Goal: Information Seeking & Learning: Learn about a topic

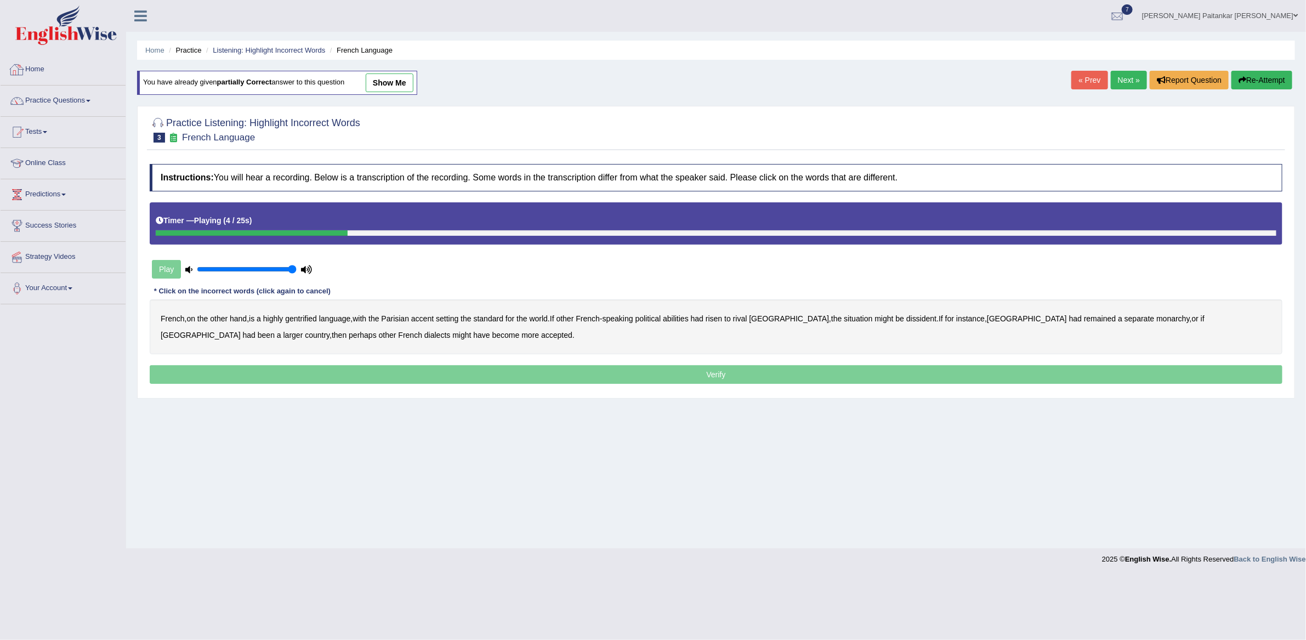
click at [42, 73] on link "Home" at bounding box center [63, 67] width 125 height 27
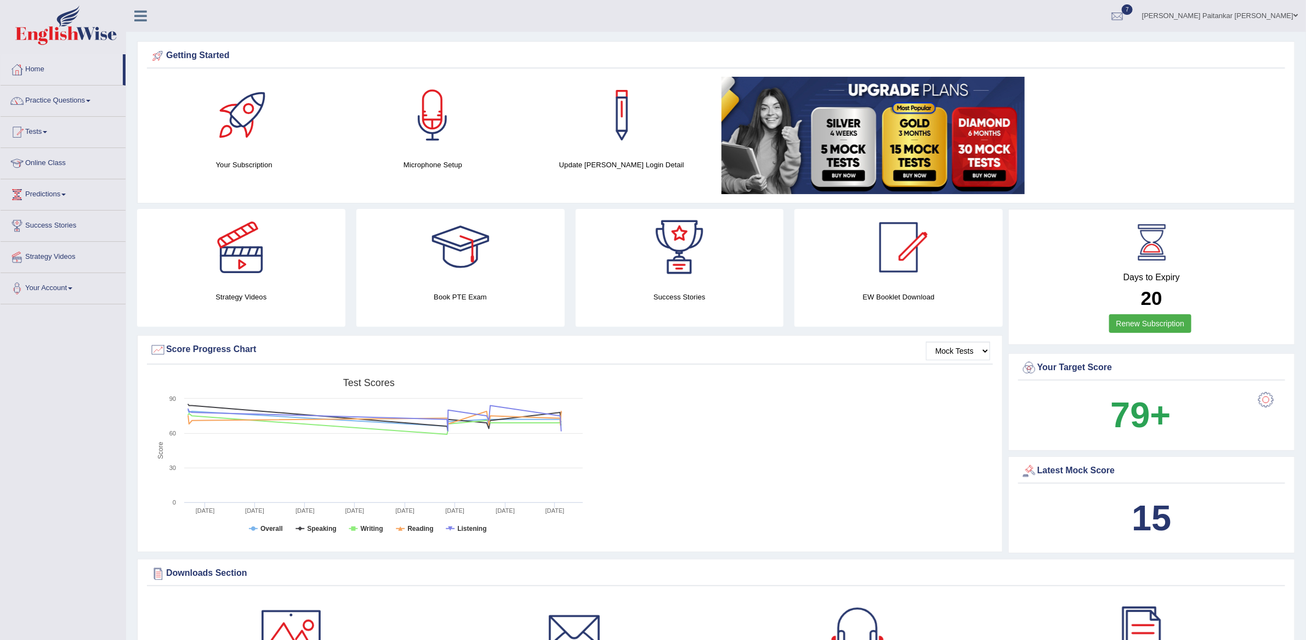
click at [851, 237] on link at bounding box center [898, 247] width 208 height 77
click at [47, 75] on link "Home" at bounding box center [62, 67] width 122 height 27
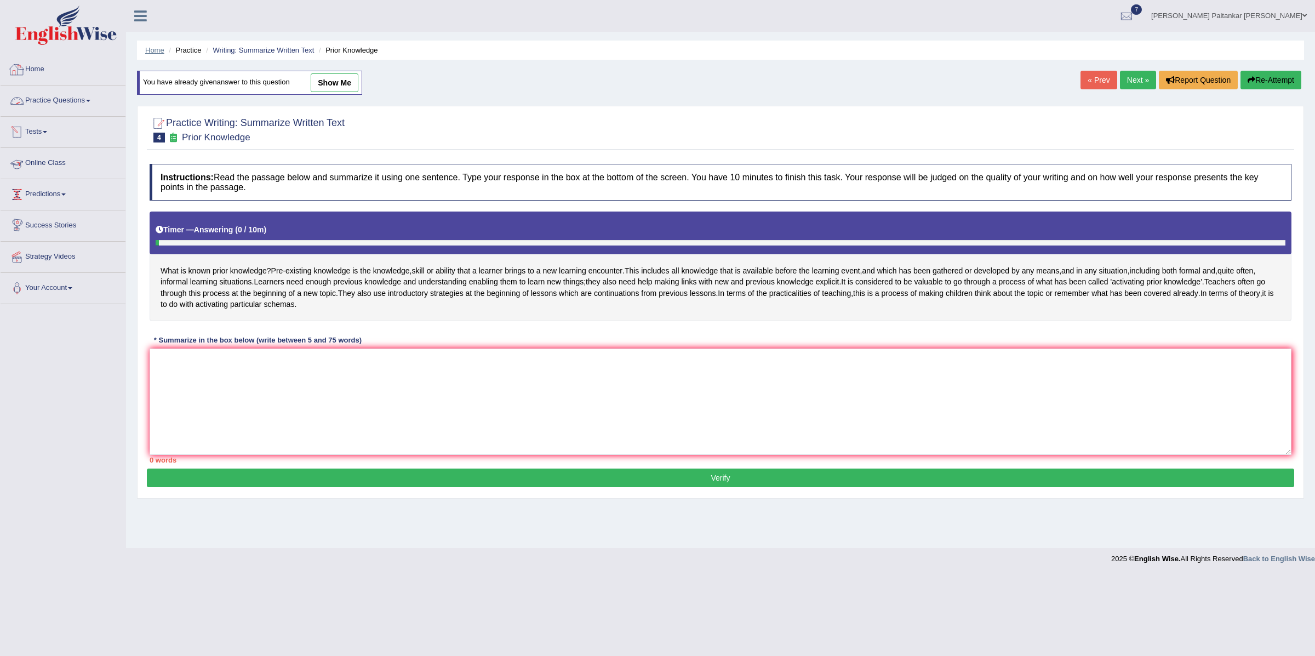
click at [150, 51] on link "Home" at bounding box center [154, 50] width 19 height 8
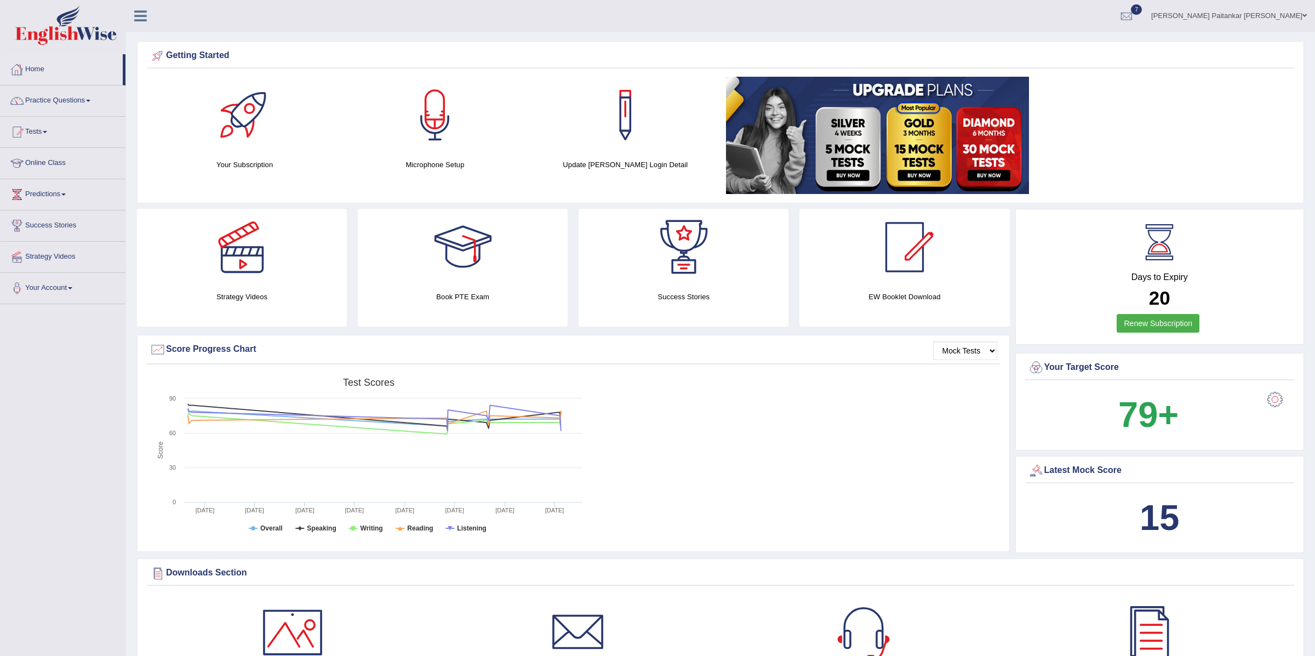
click at [38, 75] on link "Home" at bounding box center [62, 67] width 122 height 27
click at [88, 98] on link "Practice Questions" at bounding box center [63, 99] width 125 height 27
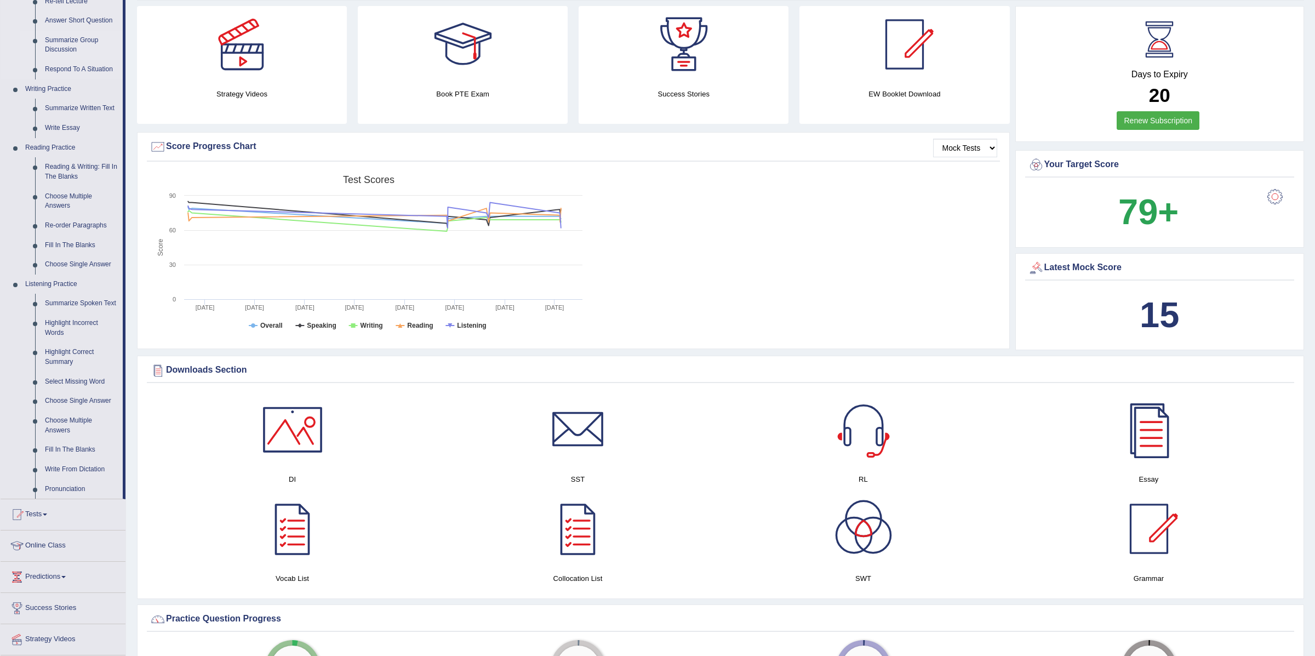
scroll to position [221, 0]
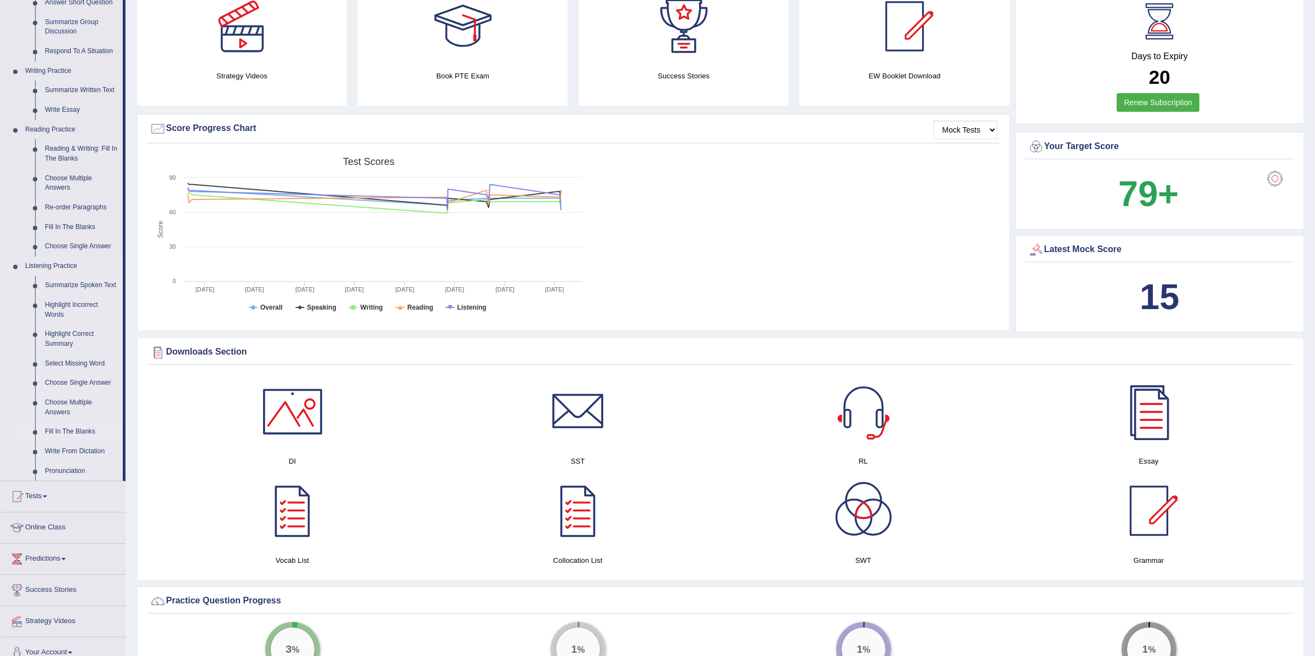
click at [72, 442] on link "Fill In The Blanks" at bounding box center [81, 432] width 83 height 20
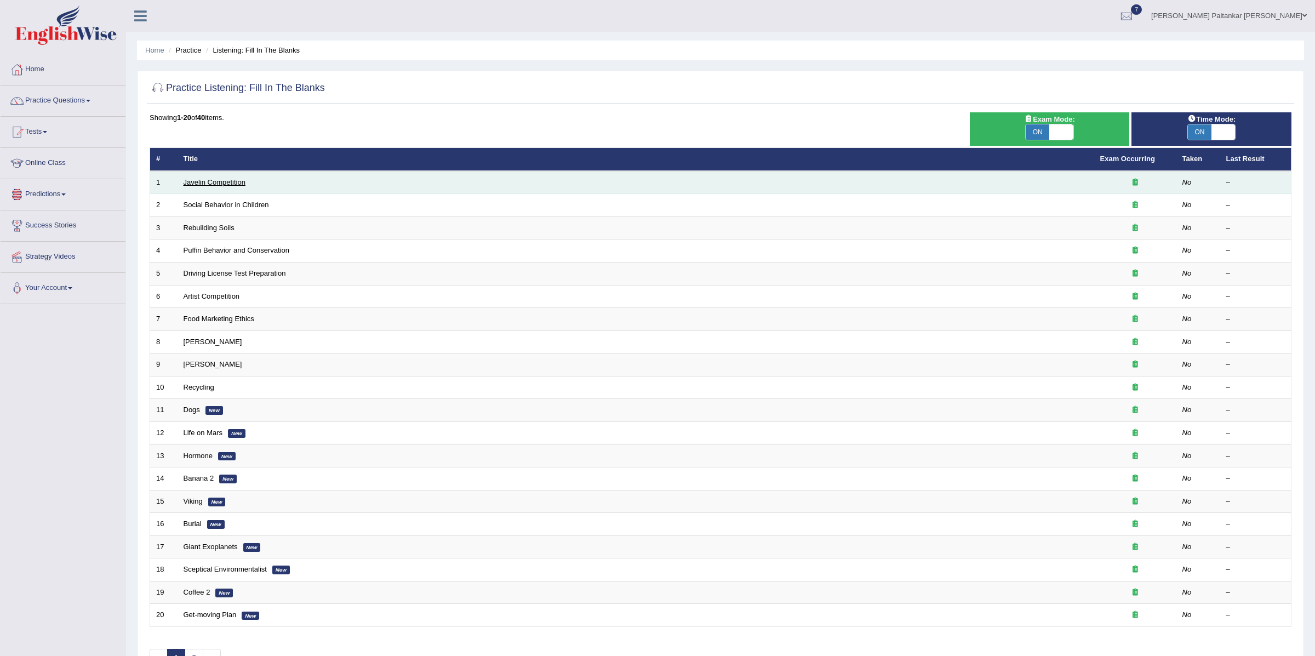
click at [196, 181] on link "Javelin Competition" at bounding box center [215, 182] width 62 height 8
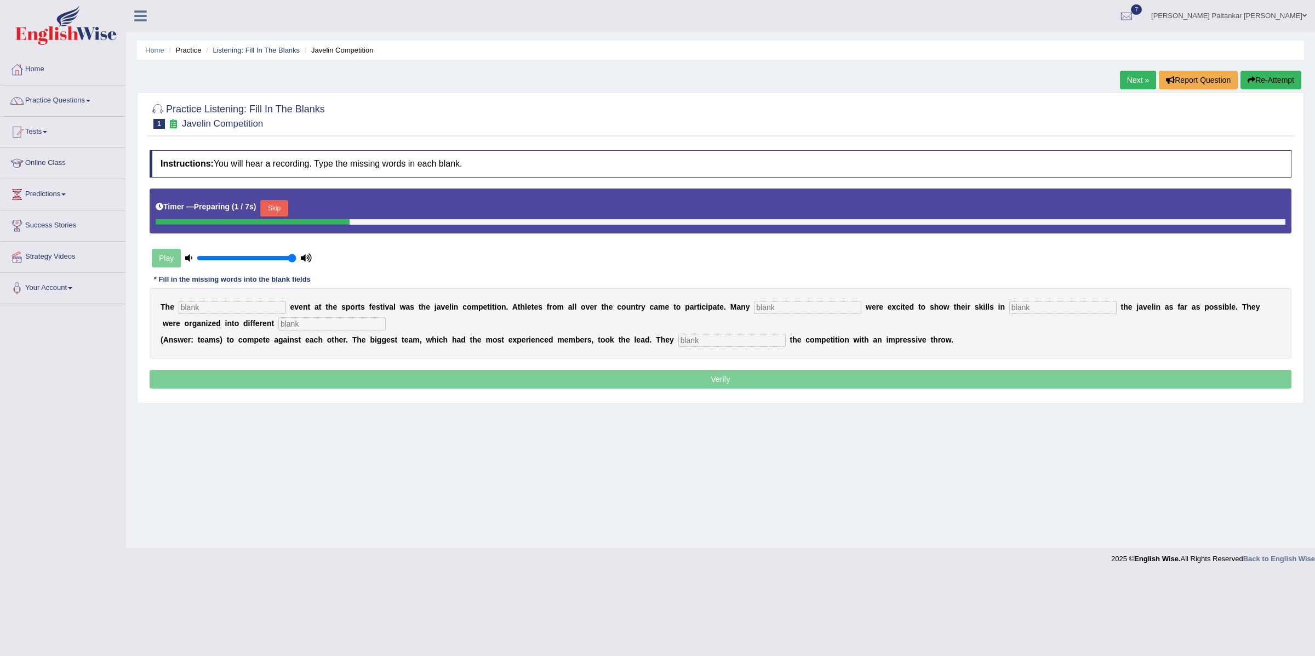
click at [276, 213] on button "Skip" at bounding box center [273, 208] width 27 height 16
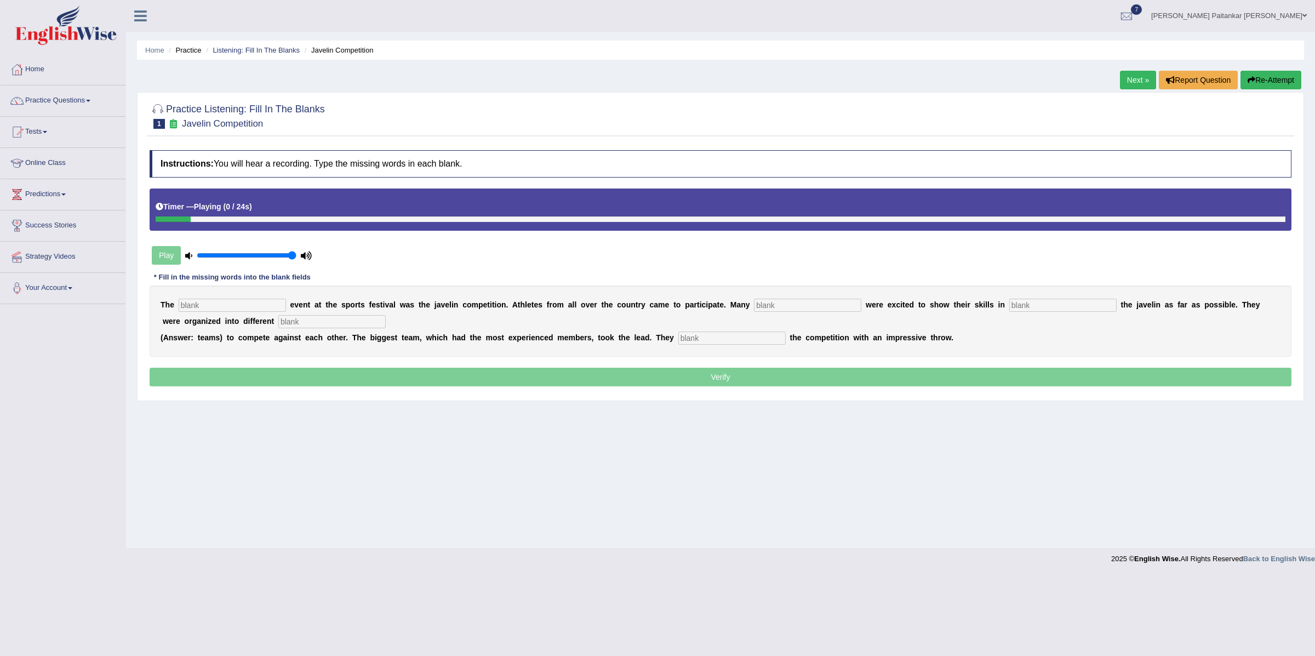
click at [215, 305] on input "text" at bounding box center [232, 305] width 107 height 13
type input "biggest"
click at [764, 306] on input "text" at bounding box center [807, 305] width 107 height 13
type input "people"
click at [1010, 302] on input "text" at bounding box center [1063, 305] width 107 height 13
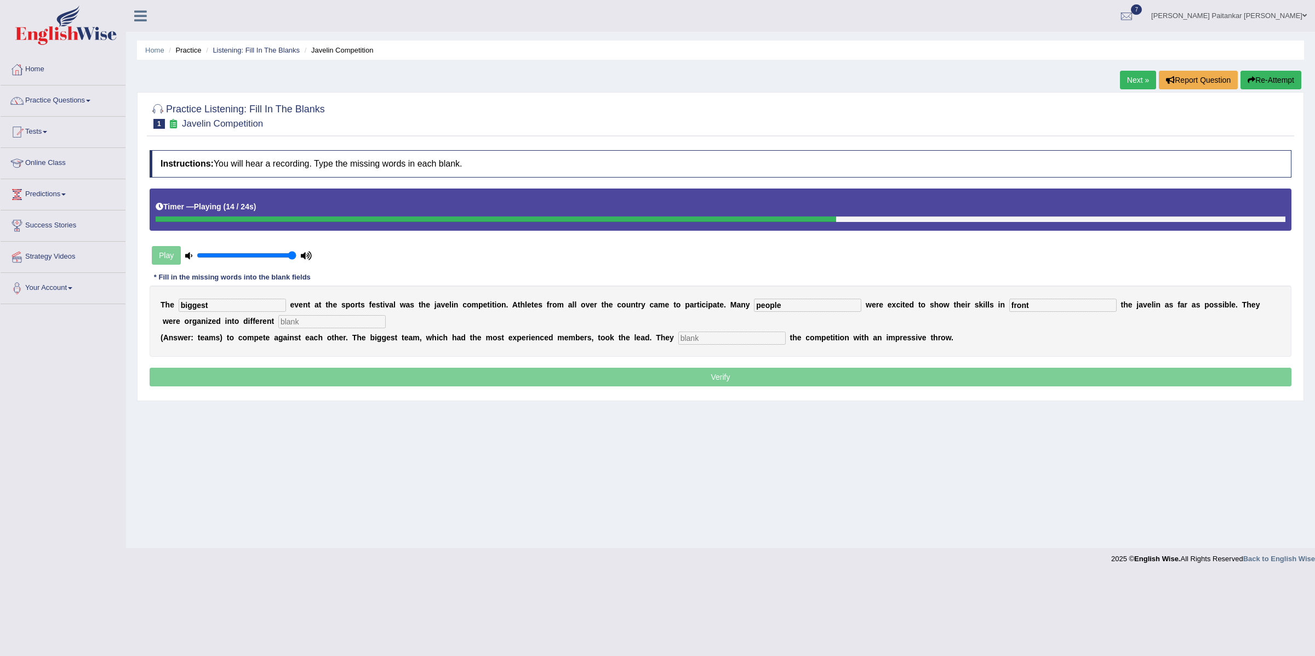
type input "front"
click at [305, 316] on div "T h e biggest e v e n t a t t h e s p o r t s f e s t i v a l w a s t h e j a v…" at bounding box center [721, 321] width 1142 height 71
click at [278, 320] on input "text" at bounding box center [331, 321] width 107 height 13
type input "teas\"
click at [692, 343] on input "text" at bounding box center [732, 338] width 107 height 13
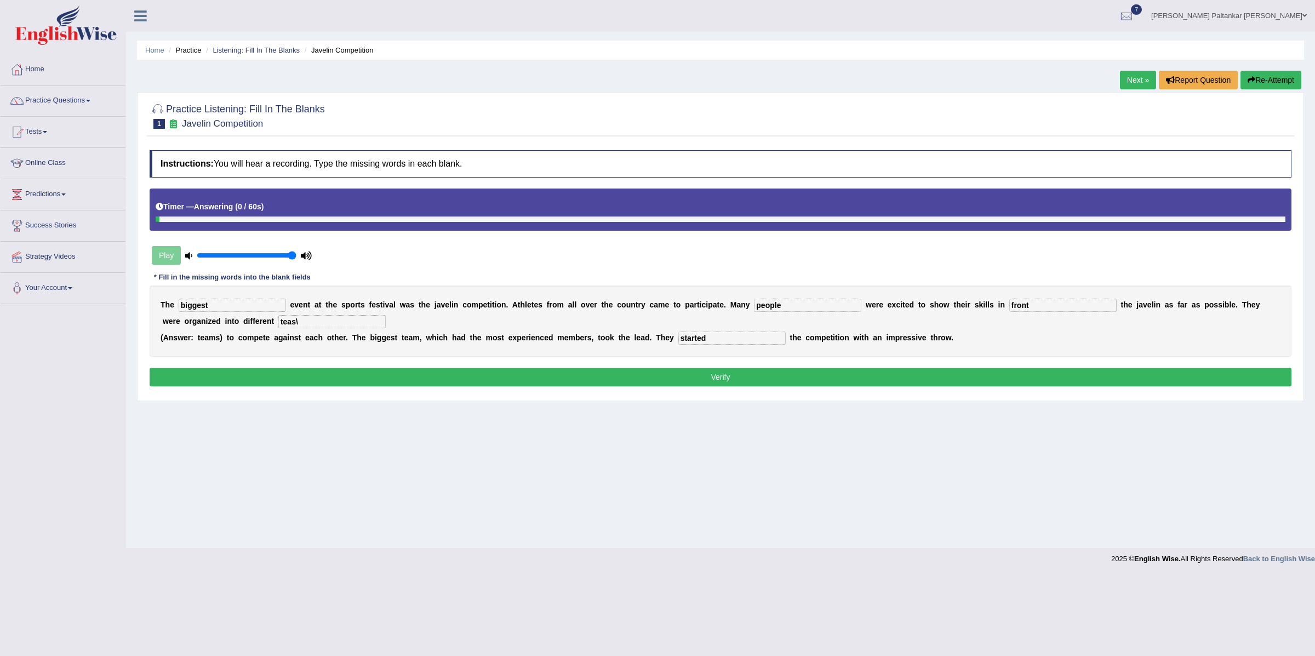
type input "started"
click at [278, 322] on input "teas\" at bounding box center [331, 321] width 107 height 13
type input "teams"
click at [749, 384] on button "Verify" at bounding box center [721, 377] width 1142 height 19
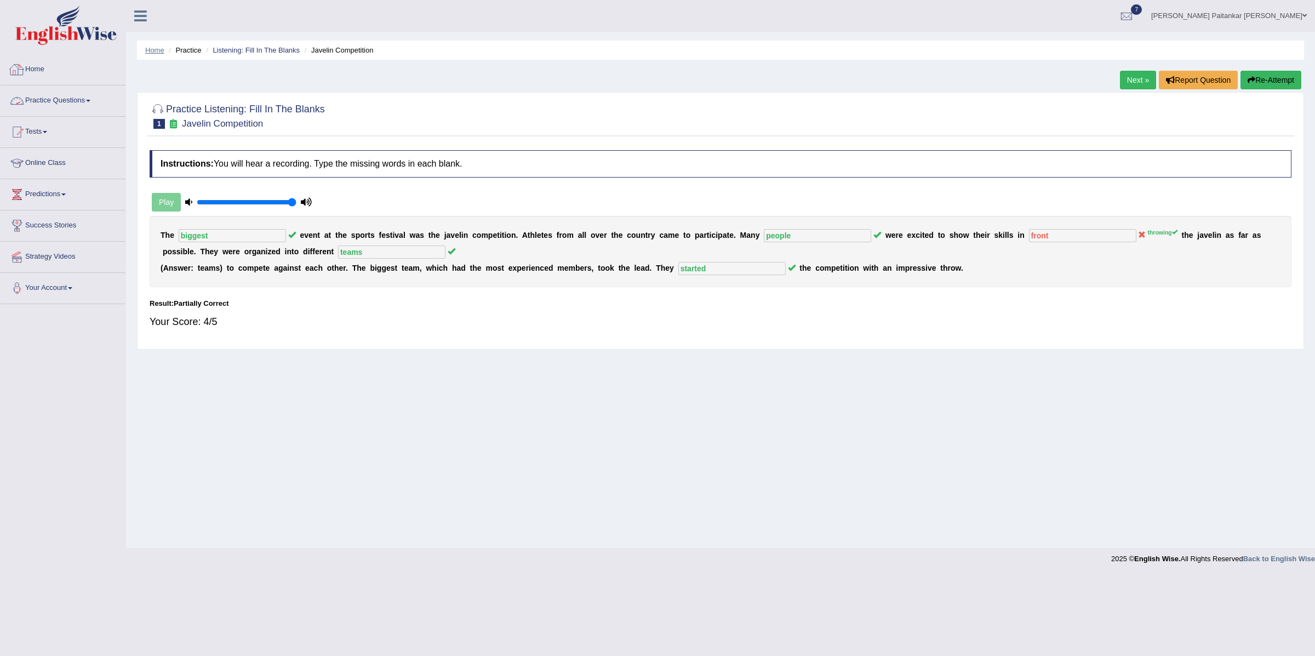
click at [146, 52] on link "Home" at bounding box center [154, 50] width 19 height 8
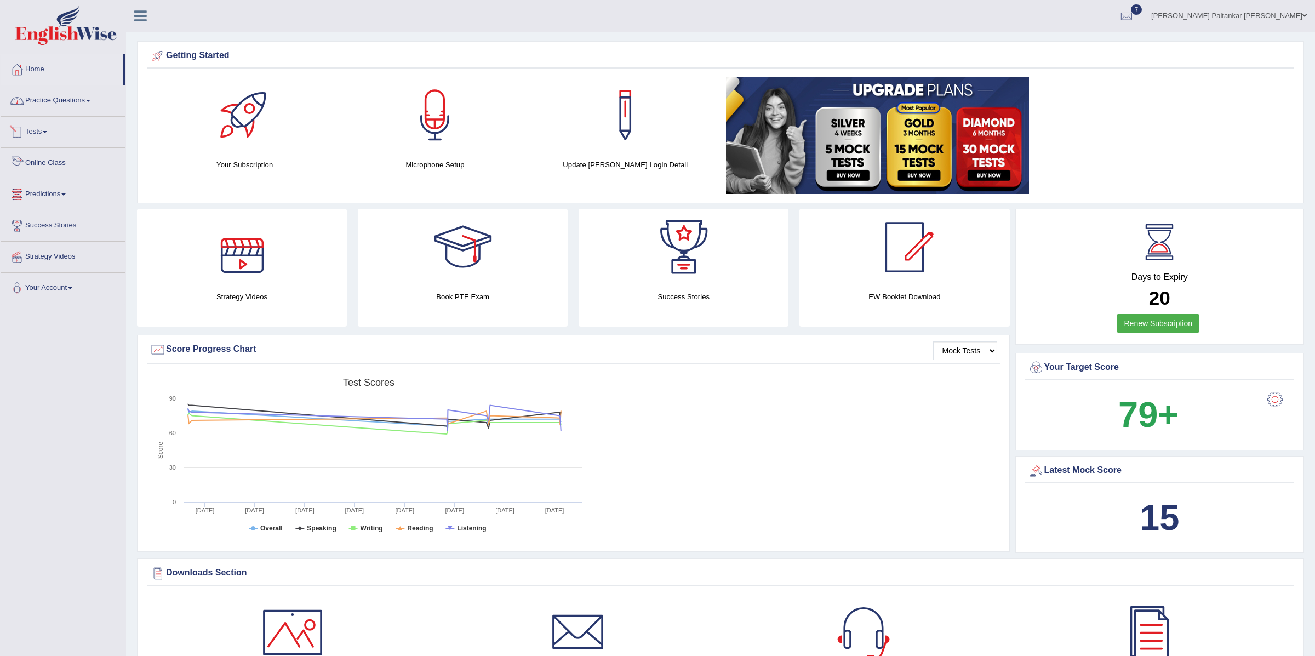
click at [40, 100] on link "Practice Questions" at bounding box center [63, 99] width 125 height 27
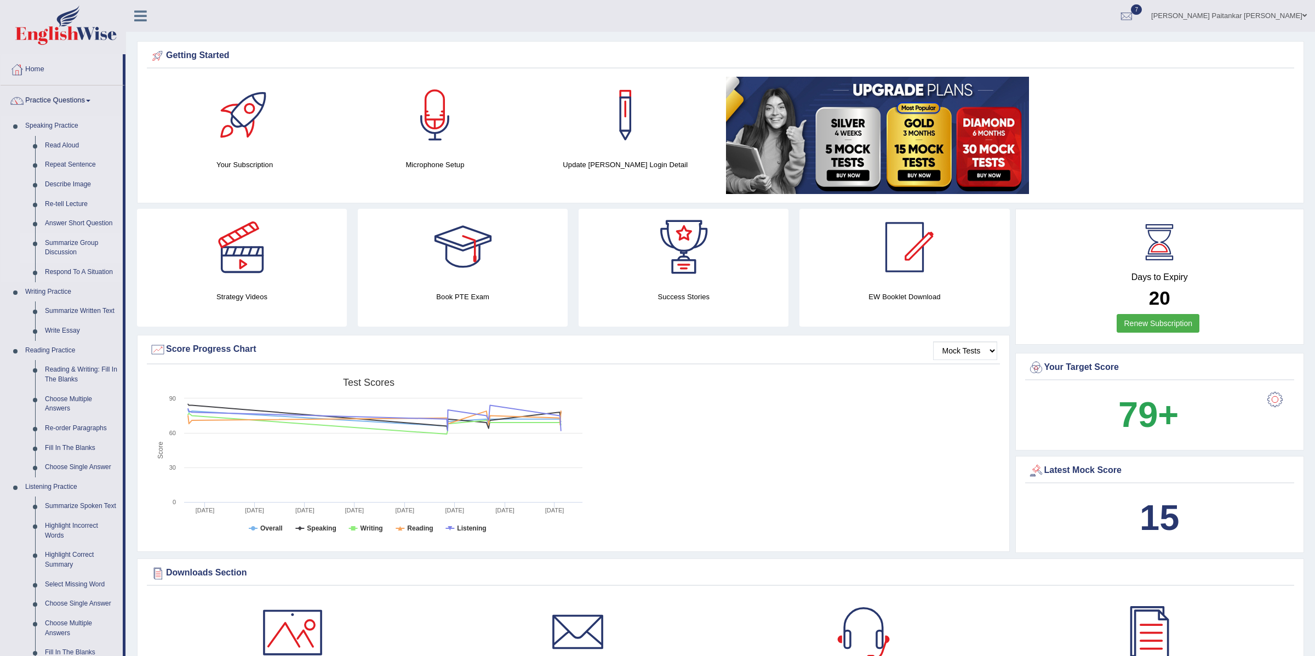
click at [121, 233] on link "Summarize Group Discussion" at bounding box center [81, 247] width 83 height 29
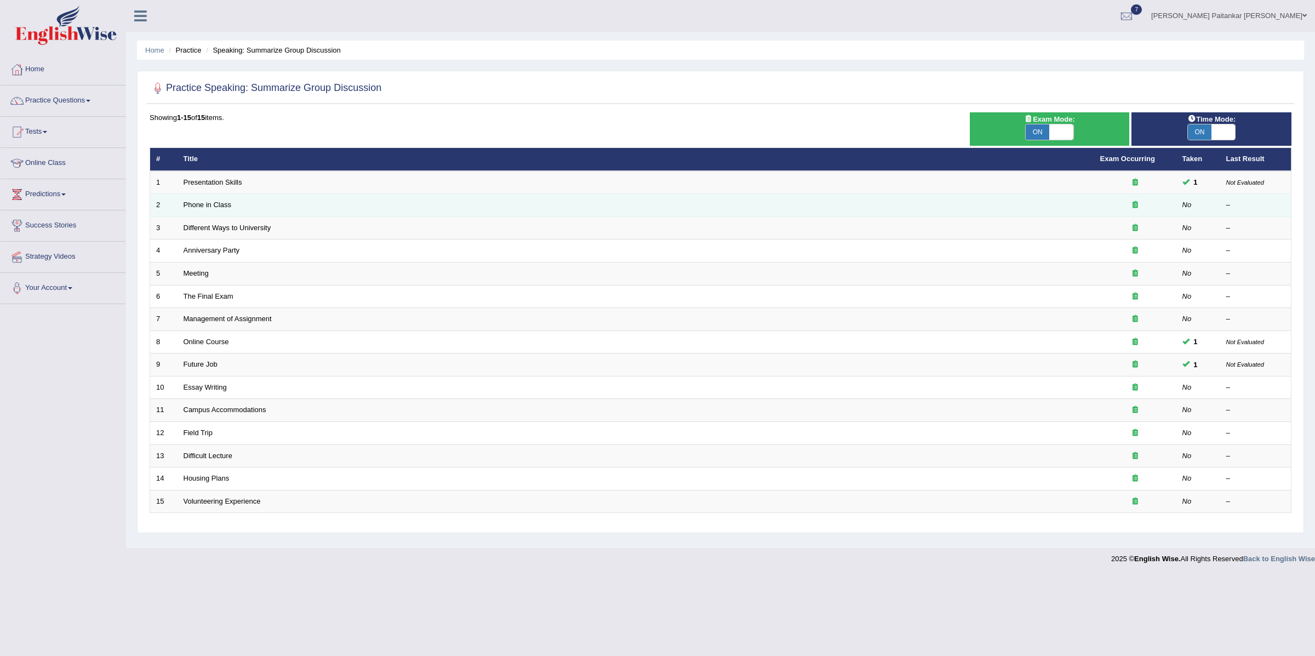
click at [214, 209] on td "Phone in Class" at bounding box center [636, 205] width 917 height 23
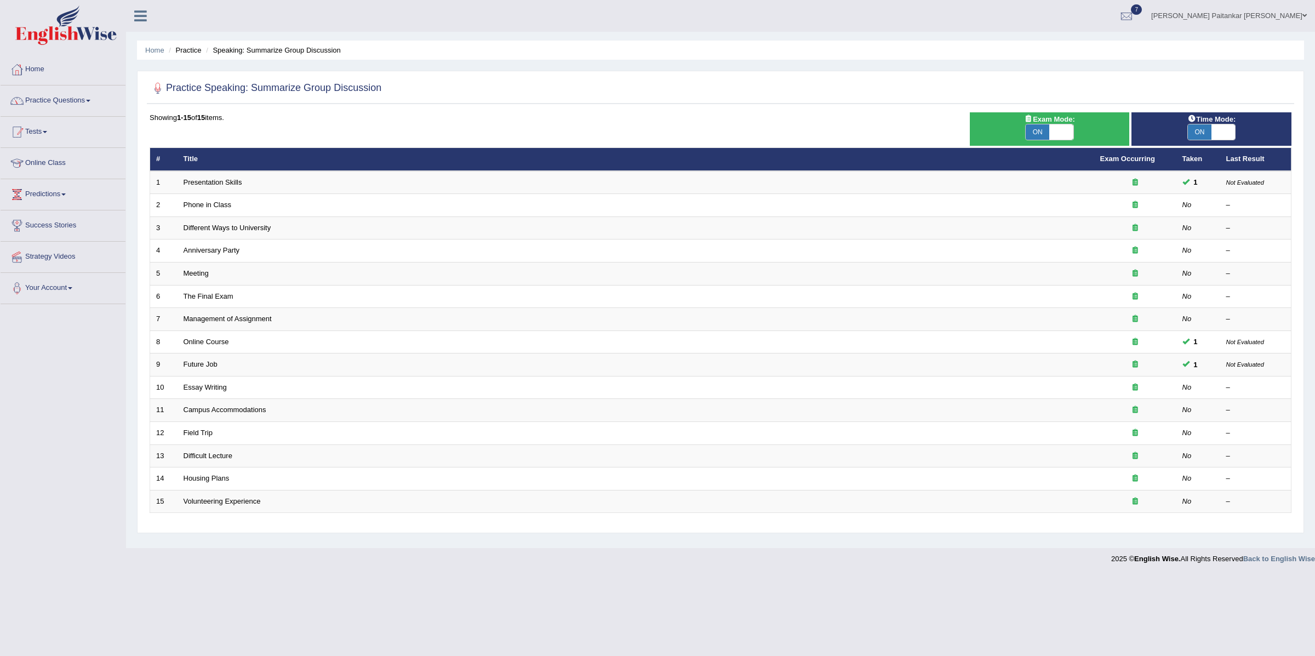
click at [70, 107] on link "Practice Questions" at bounding box center [63, 99] width 125 height 27
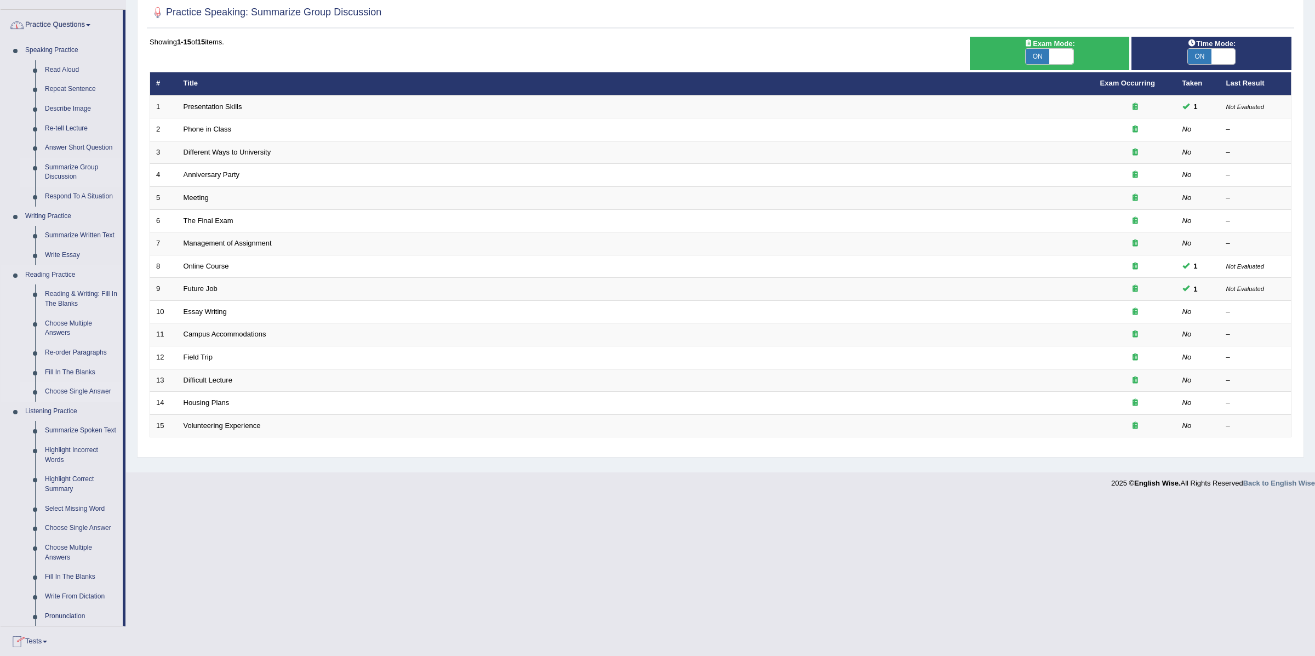
scroll to position [179, 0]
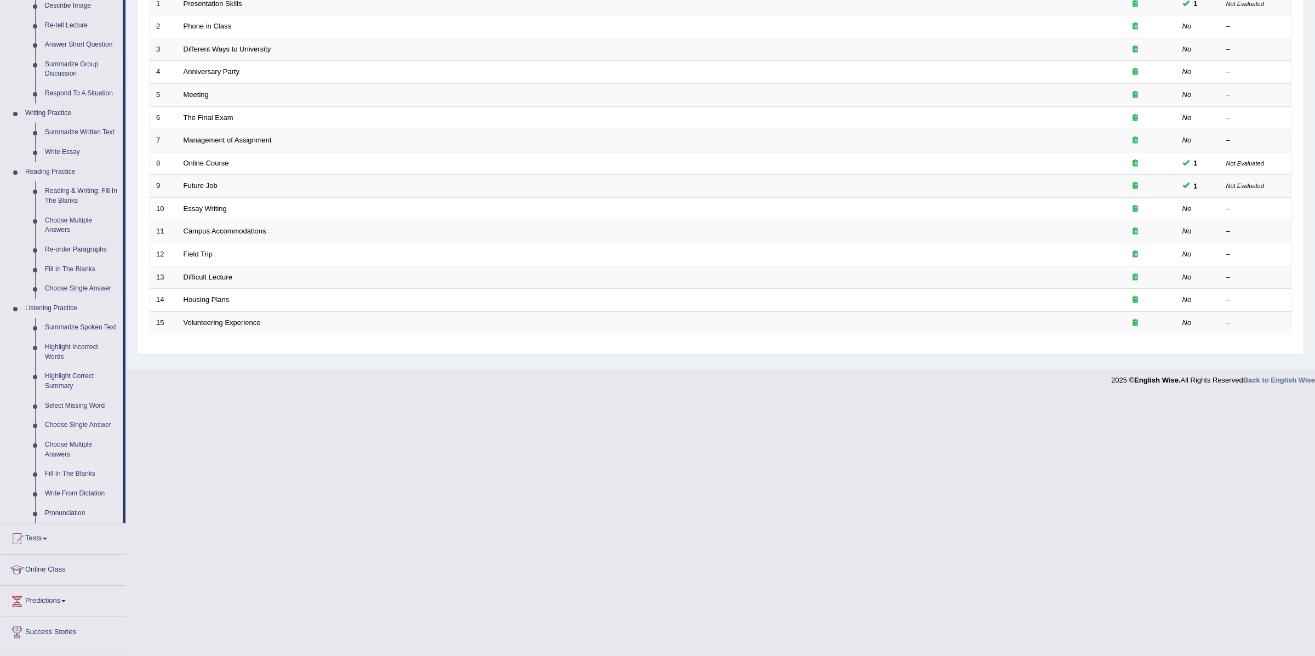
click at [79, 478] on link "Fill In The Blanks" at bounding box center [81, 474] width 83 height 20
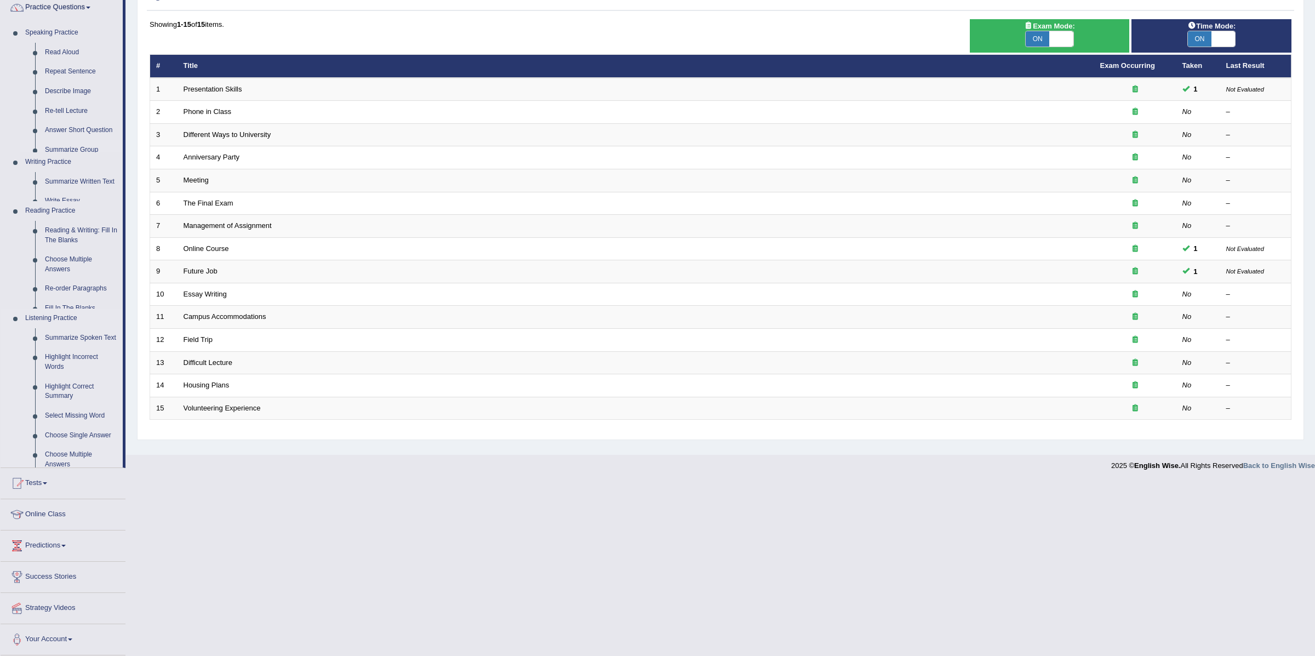
scroll to position [0, 0]
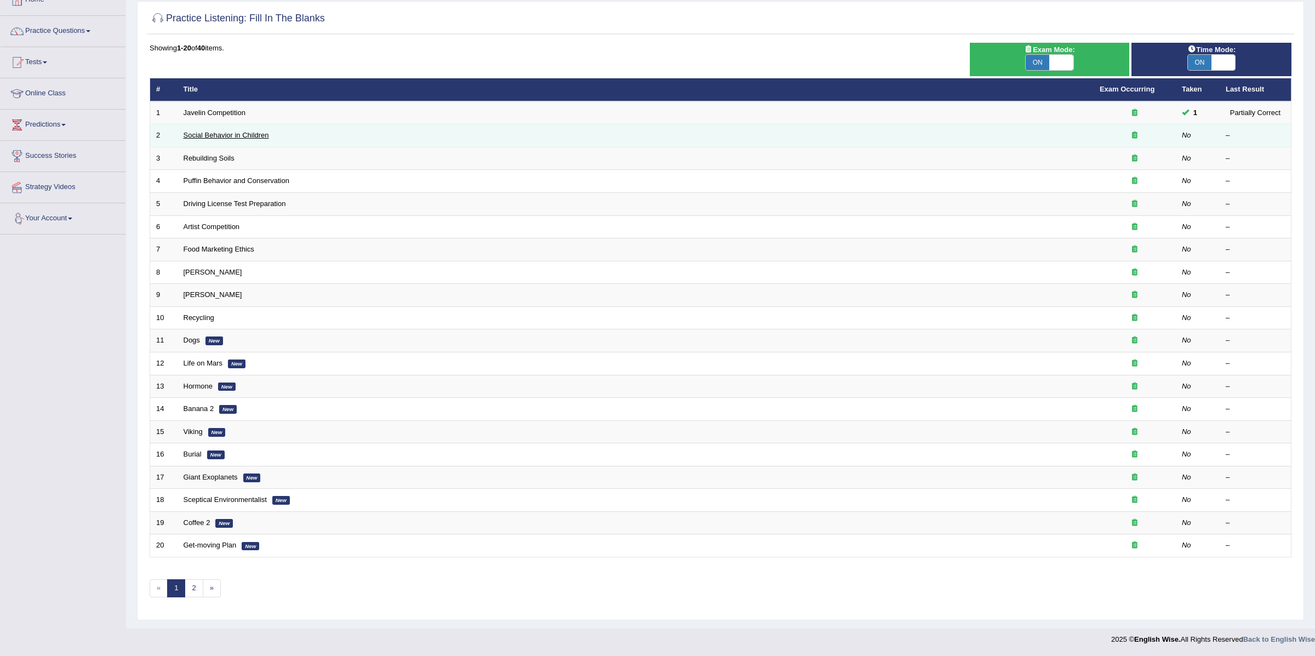
click at [202, 131] on link "Social Behavior in Children" at bounding box center [227, 135] width 86 height 8
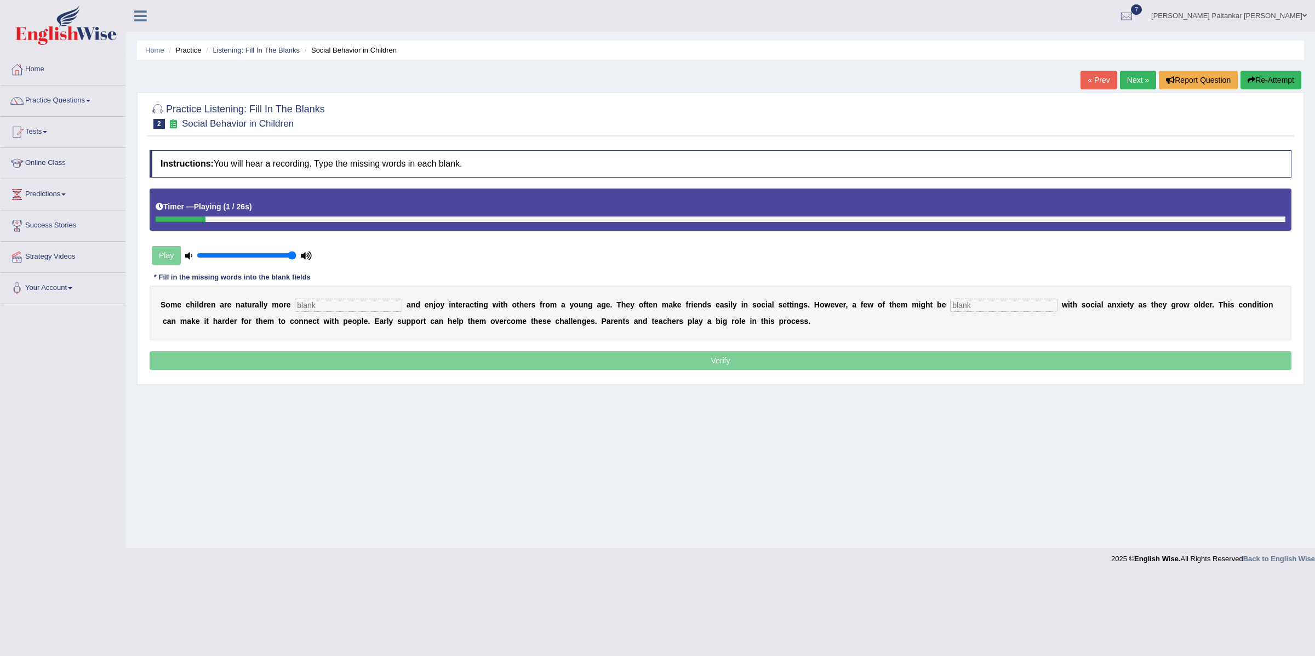
click at [385, 181] on div "Instructions: You will hear a recording. Type the missing words in each blank. …" at bounding box center [721, 261] width 1148 height 233
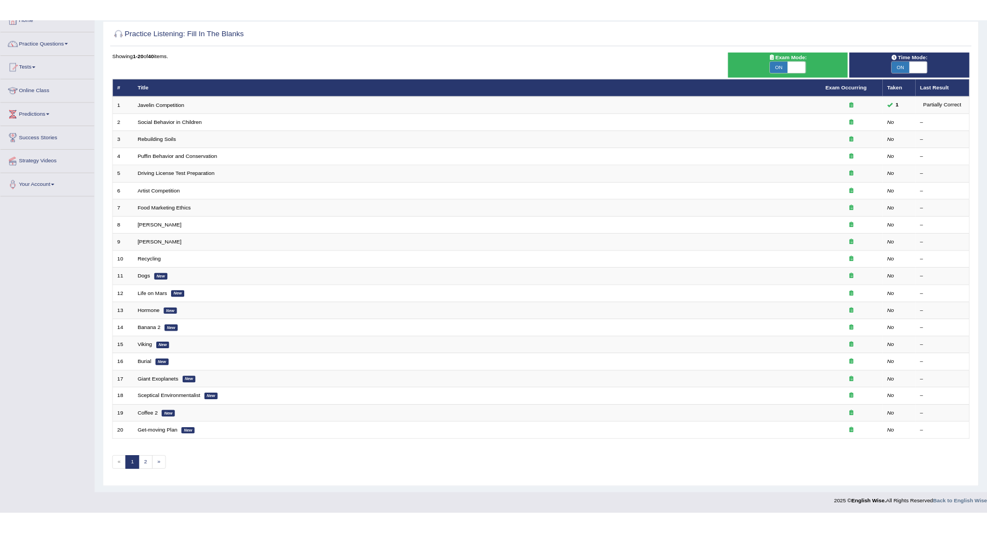
scroll to position [64, 0]
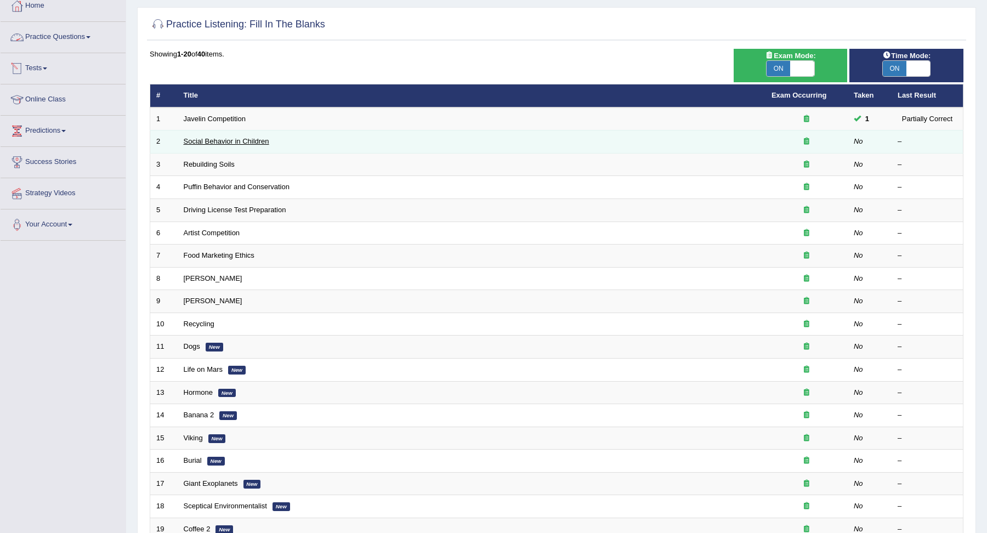
click at [249, 140] on link "Social Behavior in Children" at bounding box center [227, 141] width 86 height 8
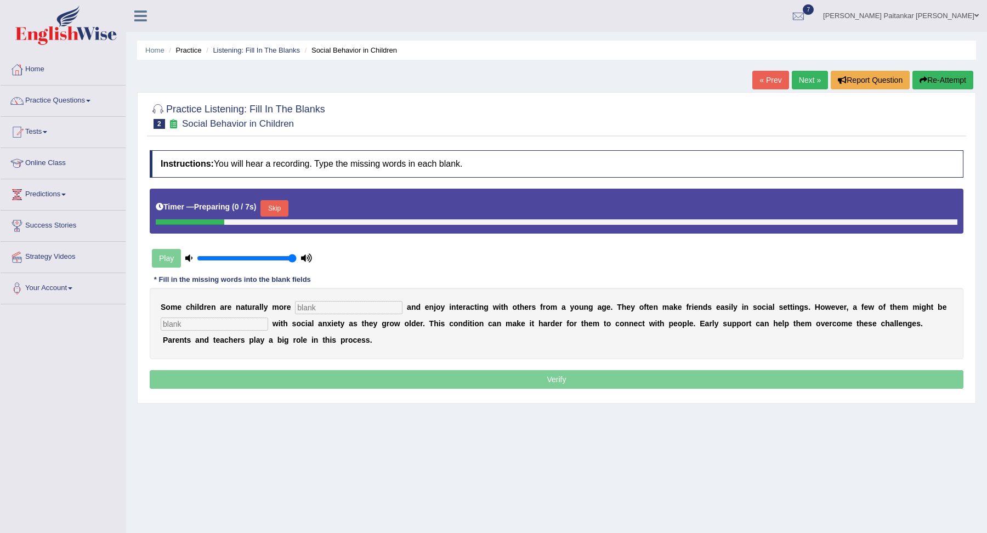
click at [283, 209] on button "Skip" at bounding box center [273, 208] width 27 height 16
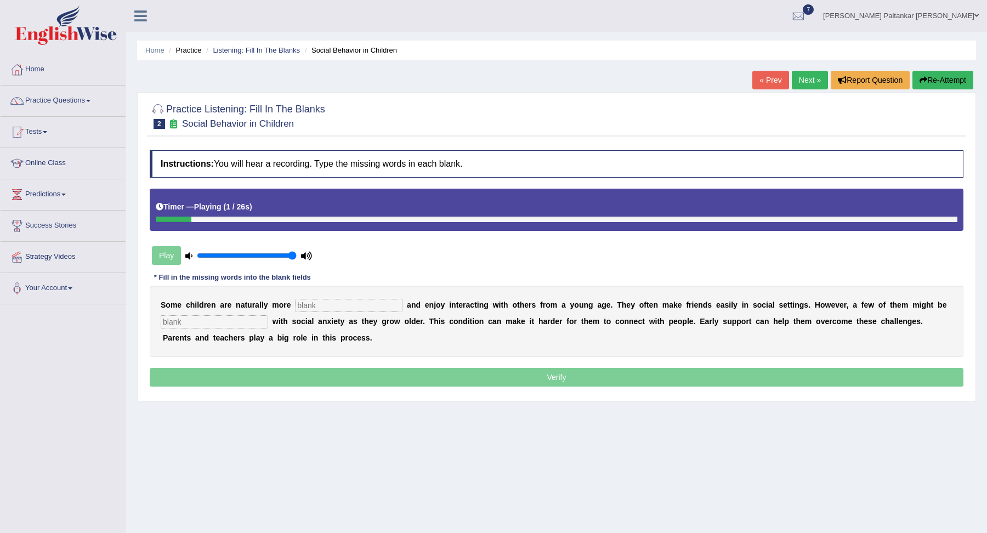
click at [316, 299] on input "text" at bounding box center [348, 305] width 107 height 13
type input "socialble"
click at [194, 313] on div "S o m e c h i l d r e n a r e n a t u r a l l y m o r e socialble a n d e n j o…" at bounding box center [556, 321] width 813 height 71
click at [190, 316] on input "text" at bounding box center [214, 321] width 107 height 13
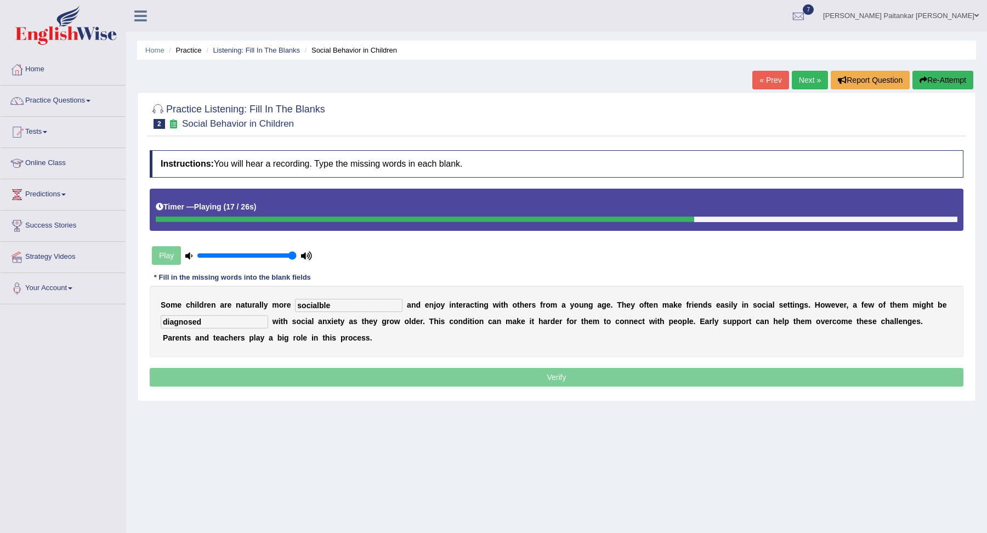
type input "diagnosed"
click at [327, 306] on input "socialble" at bounding box center [348, 305] width 107 height 13
click at [344, 307] on input "socialble" at bounding box center [348, 305] width 107 height 13
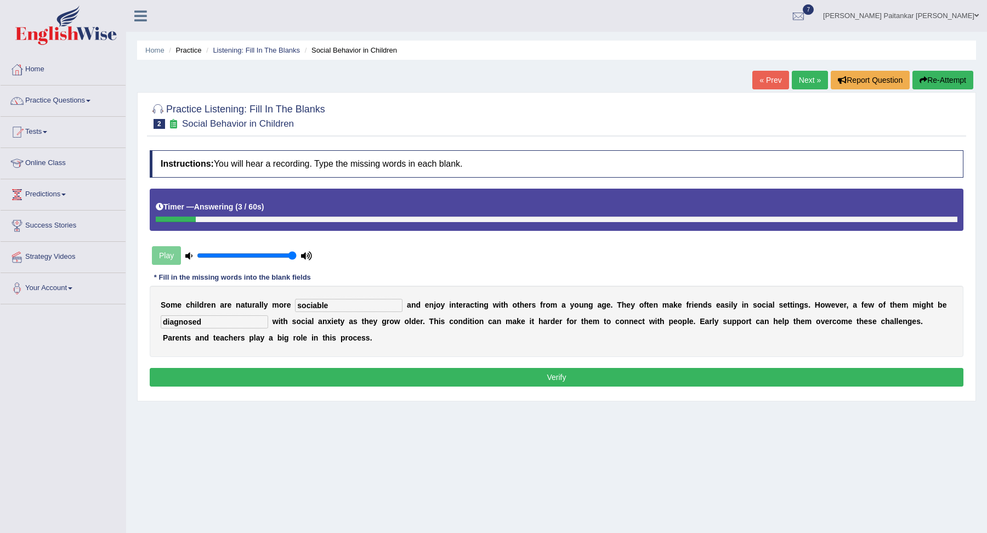
type input "sociable"
click at [493, 368] on button "Verify" at bounding box center [556, 377] width 813 height 19
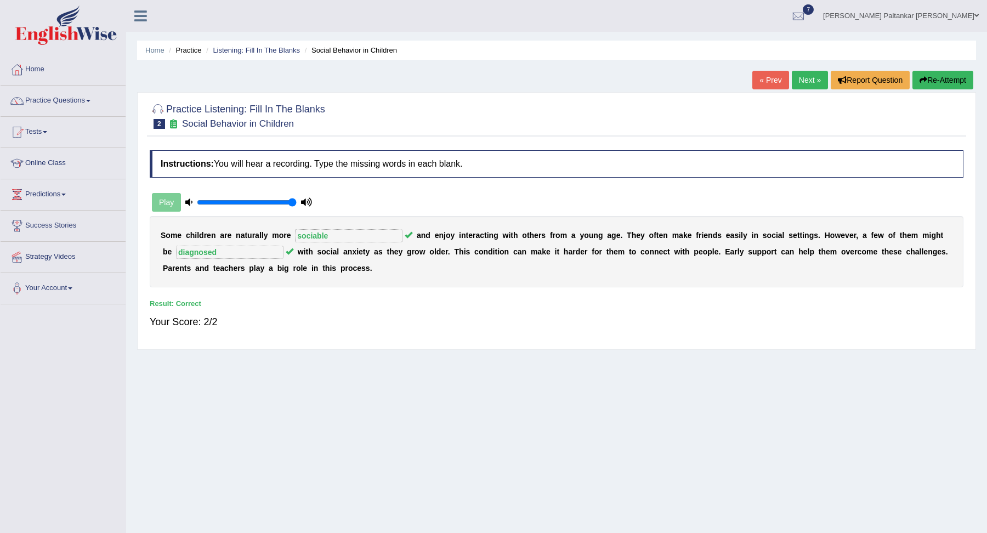
click at [812, 80] on link "Next »" at bounding box center [809, 80] width 36 height 19
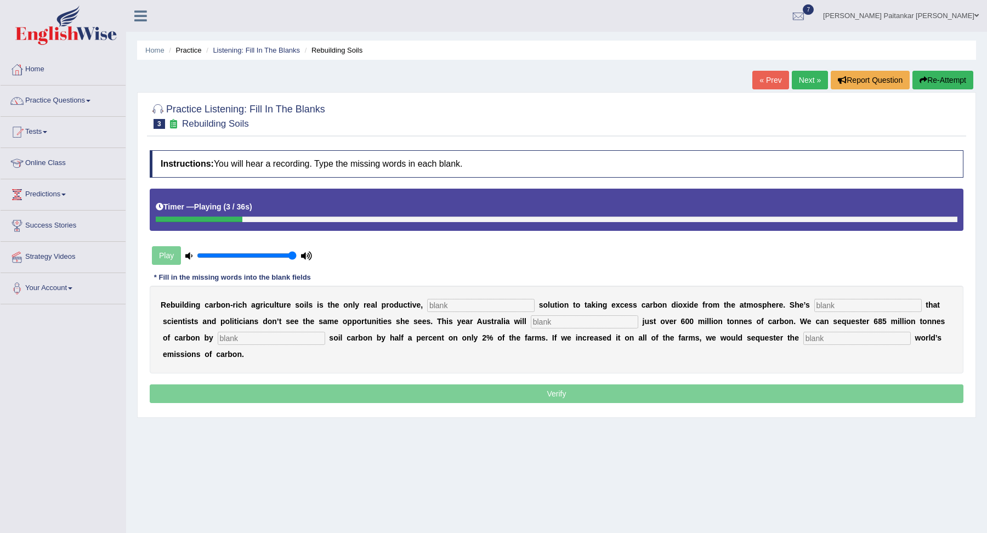
click at [436, 309] on input "text" at bounding box center [480, 305] width 107 height 13
type input "permanent"
click at [826, 300] on input "text" at bounding box center [867, 305] width 107 height 13
type input "frustrated"
click at [531, 321] on input "text" at bounding box center [584, 321] width 107 height 13
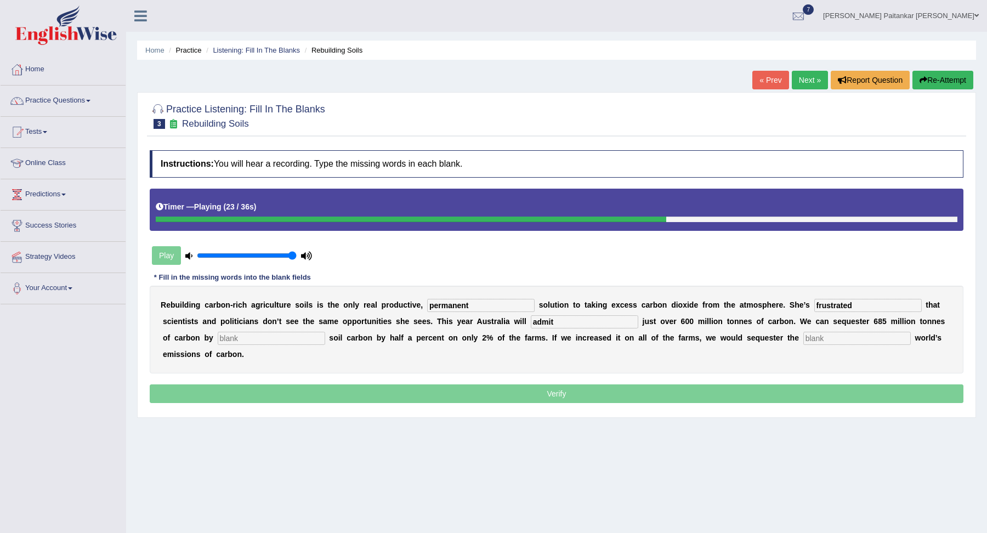
type input "admit"
click at [223, 344] on div "R e b u i l d i n g c a r b o n - r i c h a g r i c u l t u r e s o i l s i s t…" at bounding box center [556, 330] width 813 height 88
click at [225, 332] on input "text" at bounding box center [271, 338] width 107 height 13
type input "increasing"
click at [803, 339] on input "text" at bounding box center [856, 338] width 107 height 13
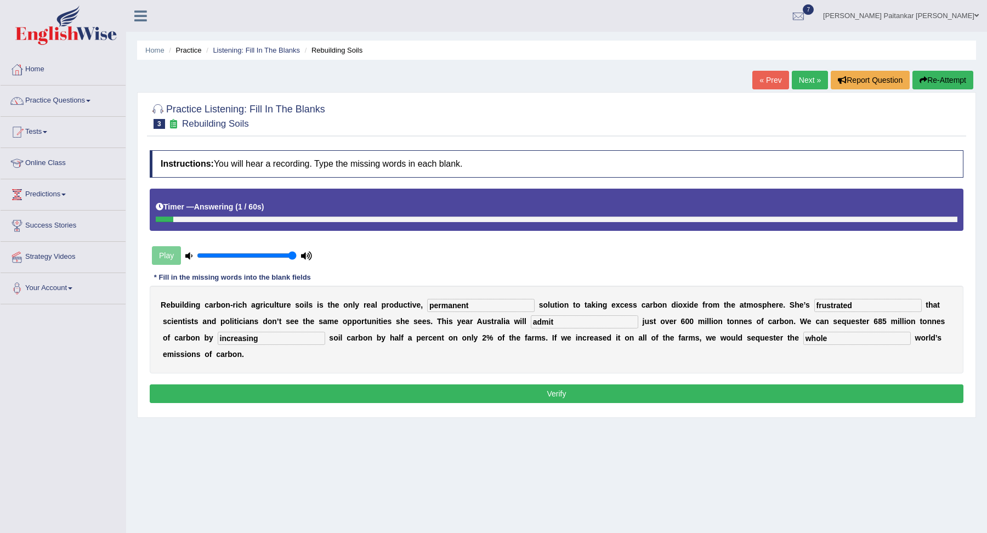
type input "whole"
click at [761, 384] on button "Verify" at bounding box center [556, 393] width 813 height 19
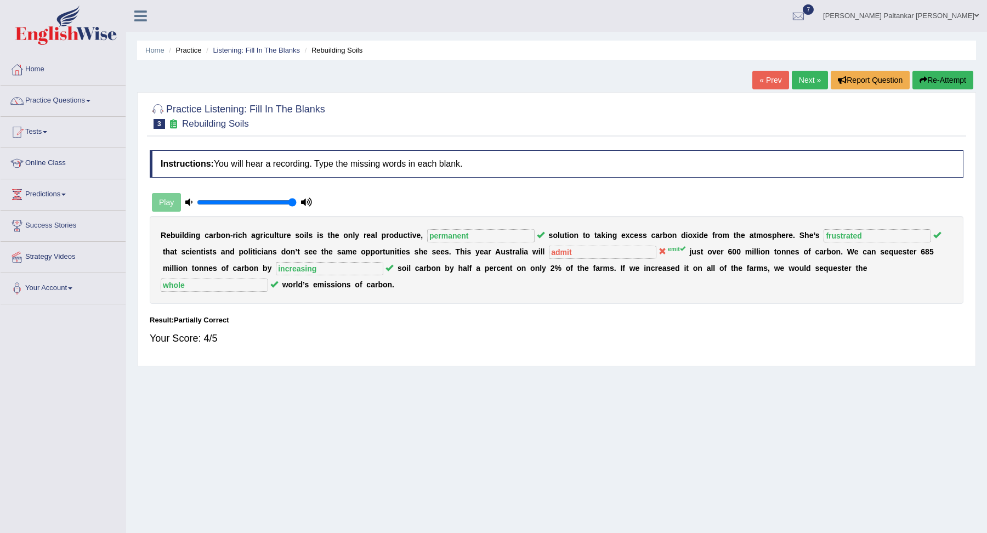
click at [787, 80] on div "« Prev Next » Report Question Re-Attempt" at bounding box center [864, 81] width 224 height 21
click at [796, 84] on link "Next »" at bounding box center [809, 80] width 36 height 19
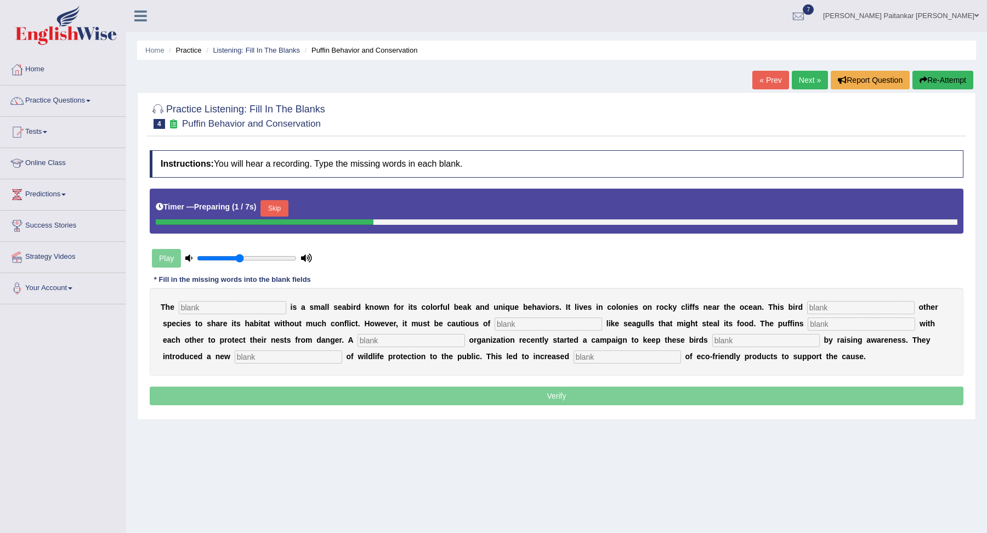
type input "0.45"
click at [241, 255] on input "range" at bounding box center [247, 258] width 100 height 9
click at [282, 208] on button "Skip" at bounding box center [273, 208] width 27 height 16
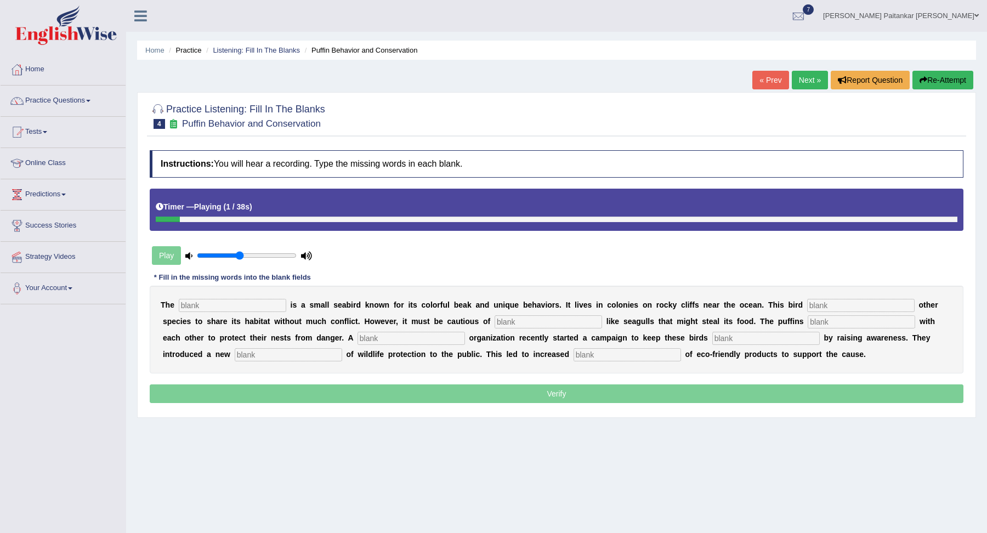
click at [188, 304] on input "text" at bounding box center [232, 305] width 107 height 13
type input "puffin"
click at [807, 305] on input "text" at bounding box center [860, 305] width 107 height 13
type input "allows"
click at [486, 266] on div "Instructions: You will hear a recording. Type the missing words in each blank. …" at bounding box center [556, 278] width 819 height 266
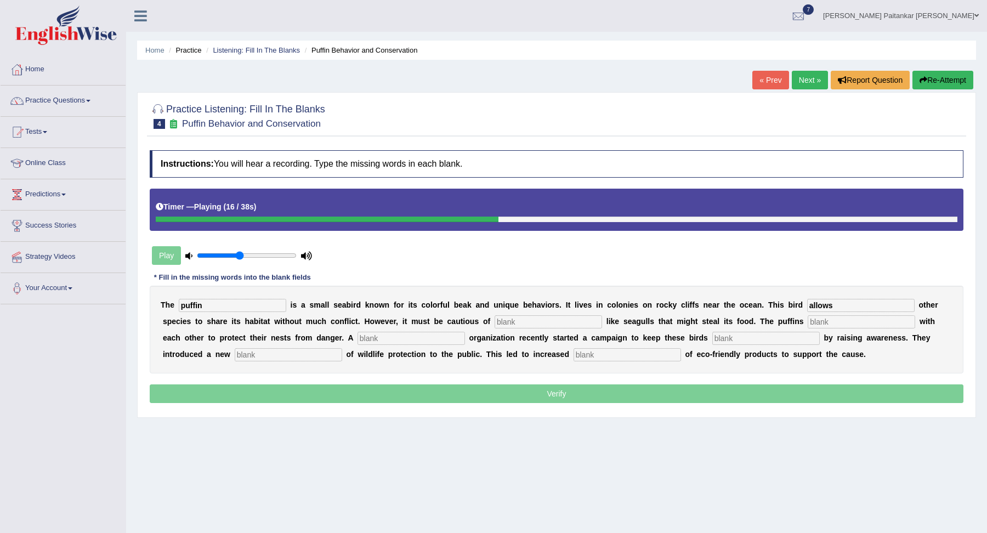
click at [494, 324] on input "text" at bounding box center [547, 321] width 107 height 13
type input "predatord"
click at [807, 317] on input "text" at bounding box center [860, 321] width 107 height 13
type input "cooperate"
click at [336, 327] on div "T h e puffin i s a s m a l l s e a b i r d k n o w n f o r i t s c o l o r f u …" at bounding box center [556, 330] width 813 height 88
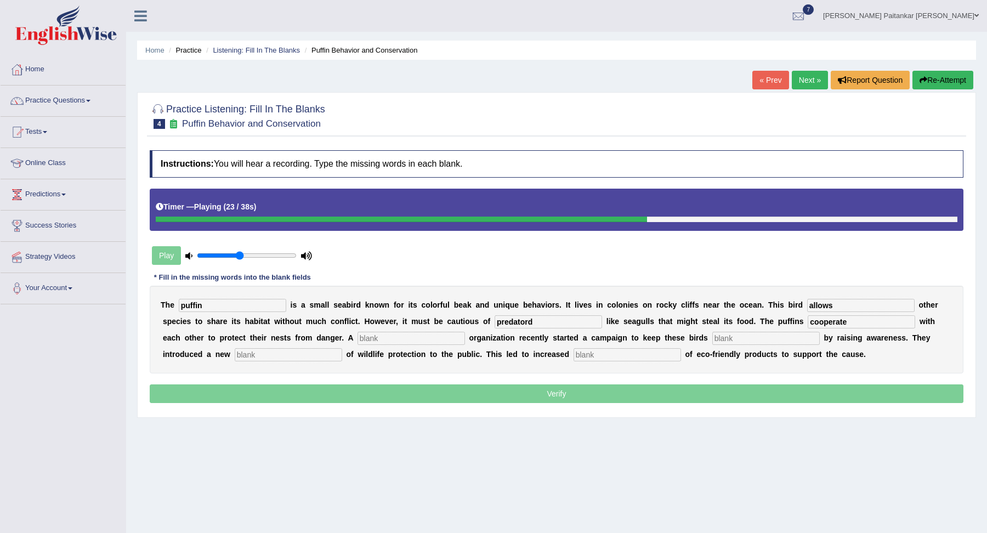
click at [357, 337] on input "text" at bounding box center [410, 338] width 107 height 13
type input "corporate"
click at [712, 334] on input "text" at bounding box center [765, 338] width 107 height 13
type input "d"
type input "safe"
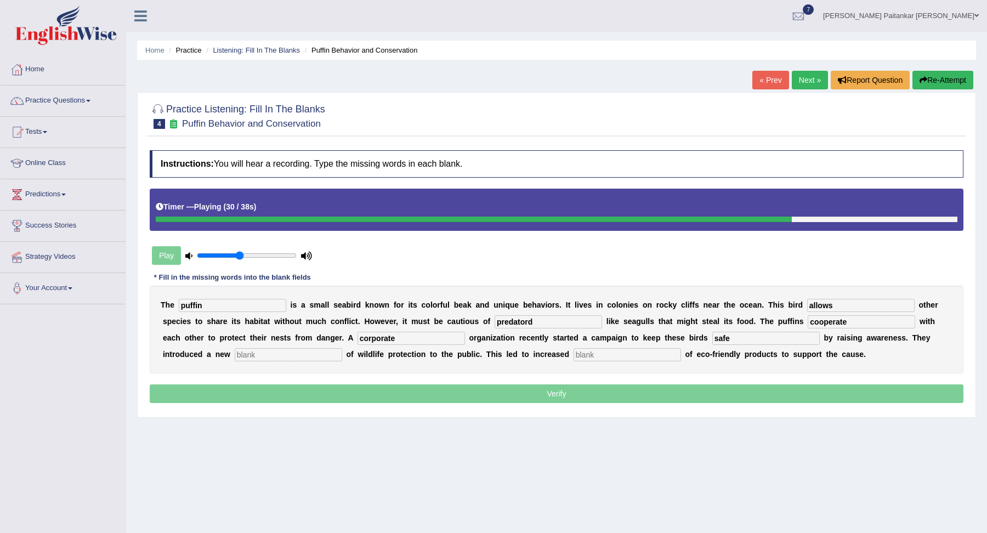
click at [235, 352] on input "text" at bounding box center [288, 354] width 107 height 13
type input "consumption"
click at [573, 357] on input "text" at bounding box center [626, 354] width 107 height 13
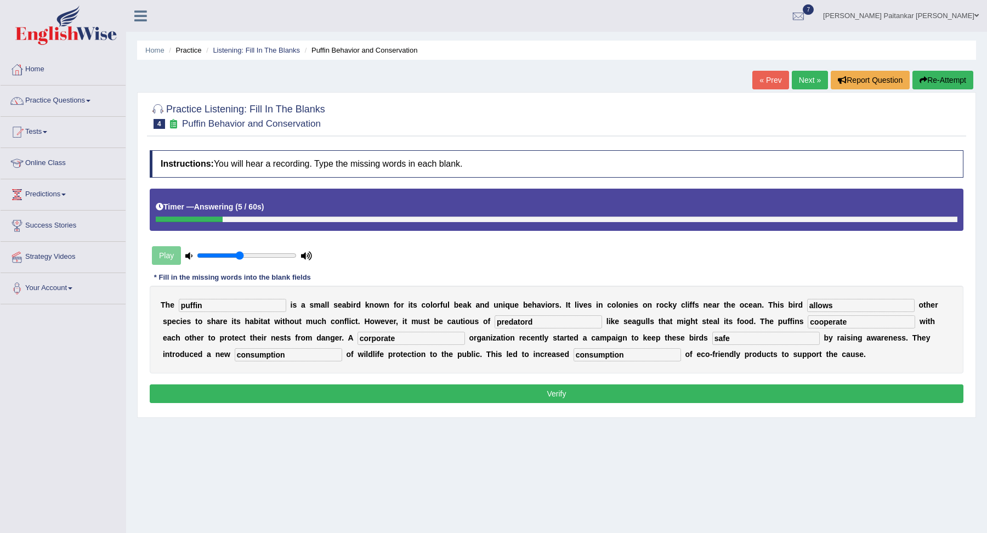
type input "consumption"
click at [235, 353] on input "consumption" at bounding box center [288, 354] width 107 height 13
type input "c"
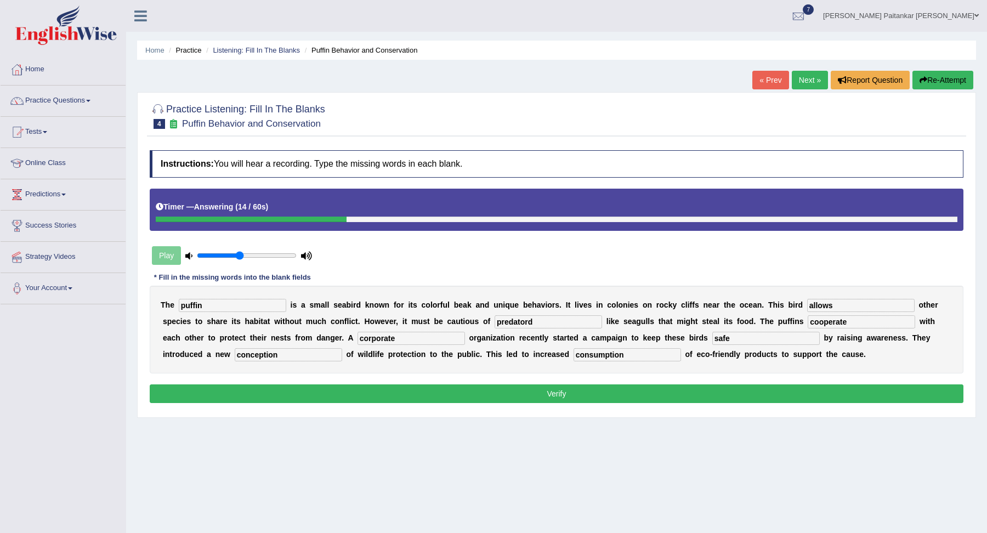
type input "conception"
click at [501, 325] on input "predatord" at bounding box center [547, 321] width 107 height 13
type input "predators"
click at [582, 394] on button "Verify" at bounding box center [556, 393] width 813 height 19
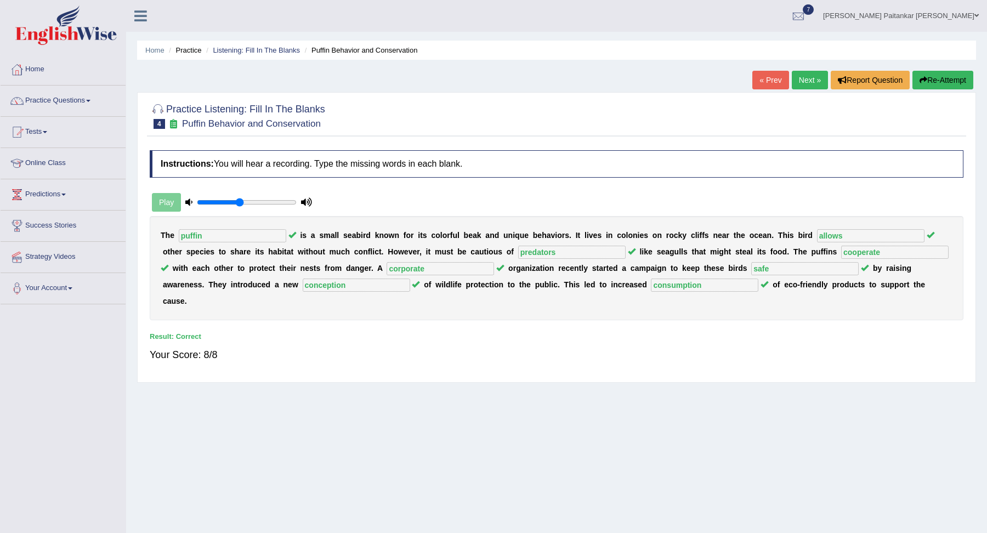
click at [803, 78] on link "Next »" at bounding box center [809, 80] width 36 height 19
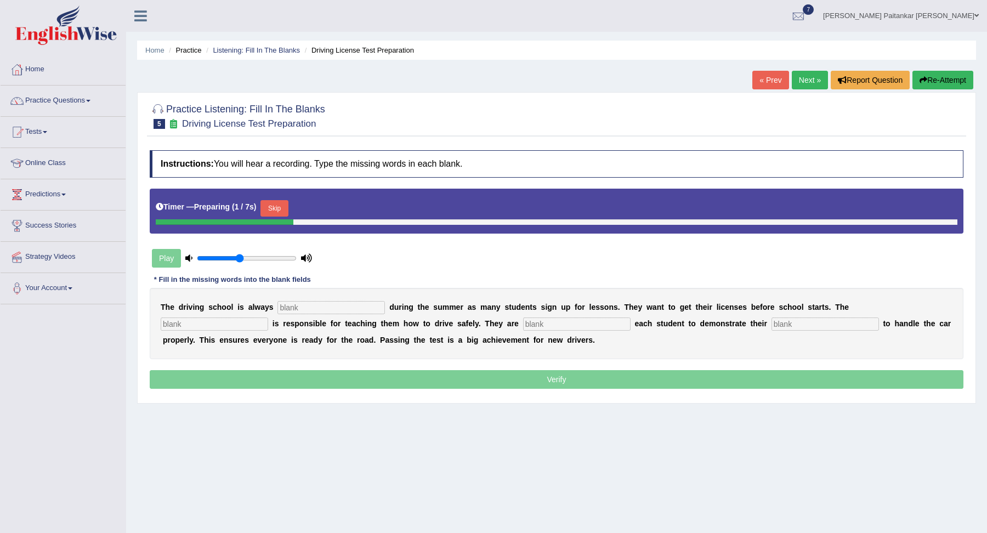
click at [281, 205] on button "Skip" at bounding box center [273, 208] width 27 height 16
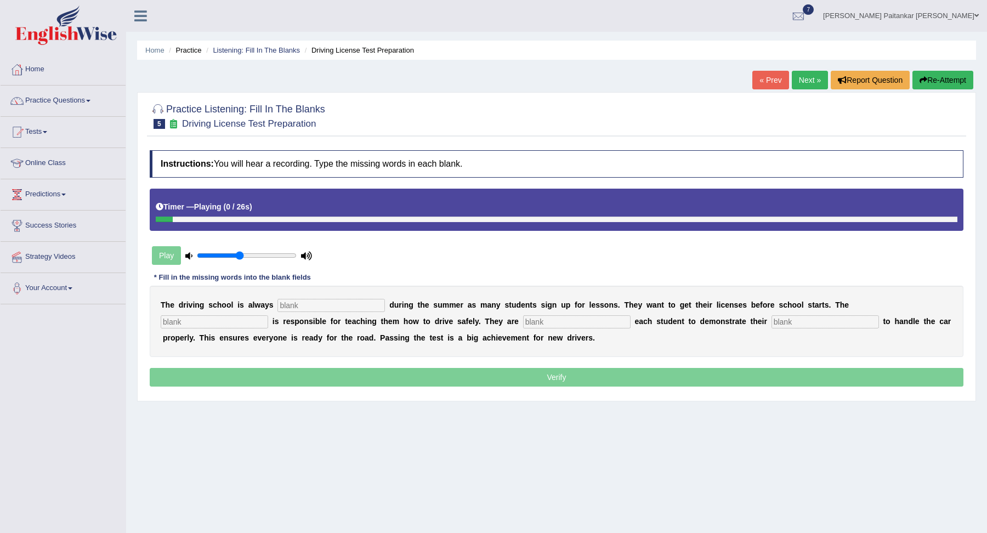
click at [292, 304] on input "text" at bounding box center [330, 305] width 107 height 13
type input "busy"
click at [268, 315] on input "text" at bounding box center [214, 321] width 107 height 13
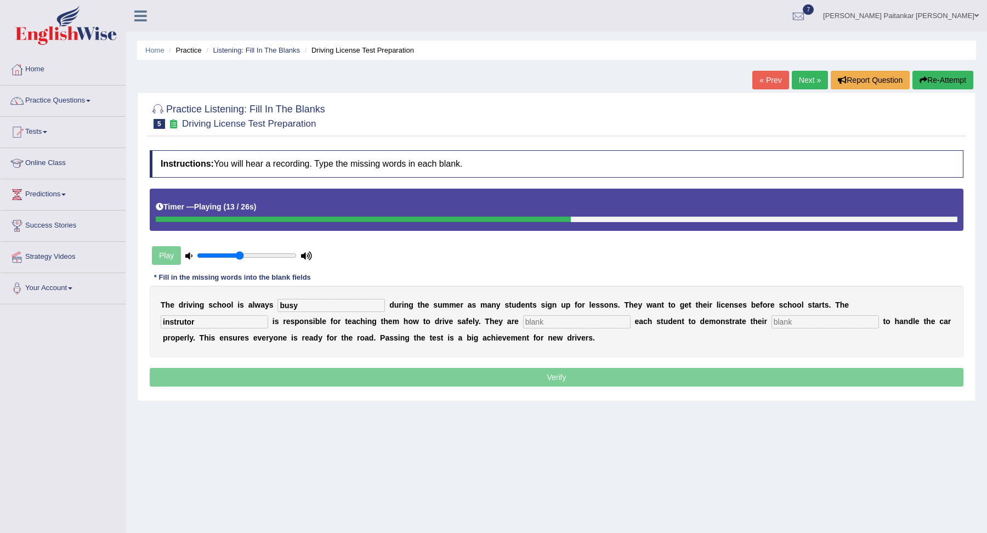
type input "instrutor"
click at [523, 315] on input "text" at bounding box center [576, 321] width 107 height 13
type input "requiring"
click at [771, 322] on input "text" at bounding box center [824, 321] width 107 height 13
type input "ability"
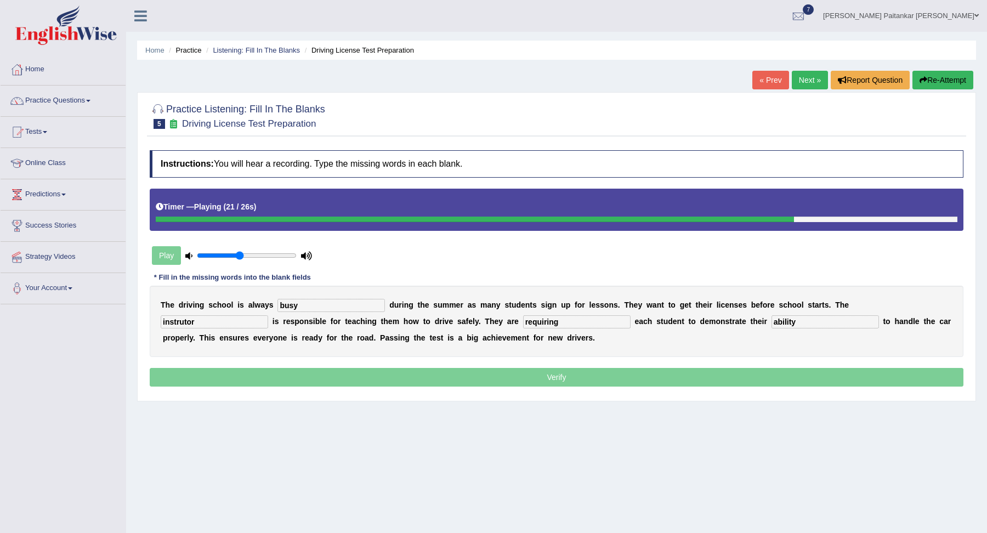
click at [523, 320] on input "requiring" at bounding box center [576, 321] width 107 height 13
click at [268, 315] on input "instrutor" at bounding box center [214, 321] width 107 height 13
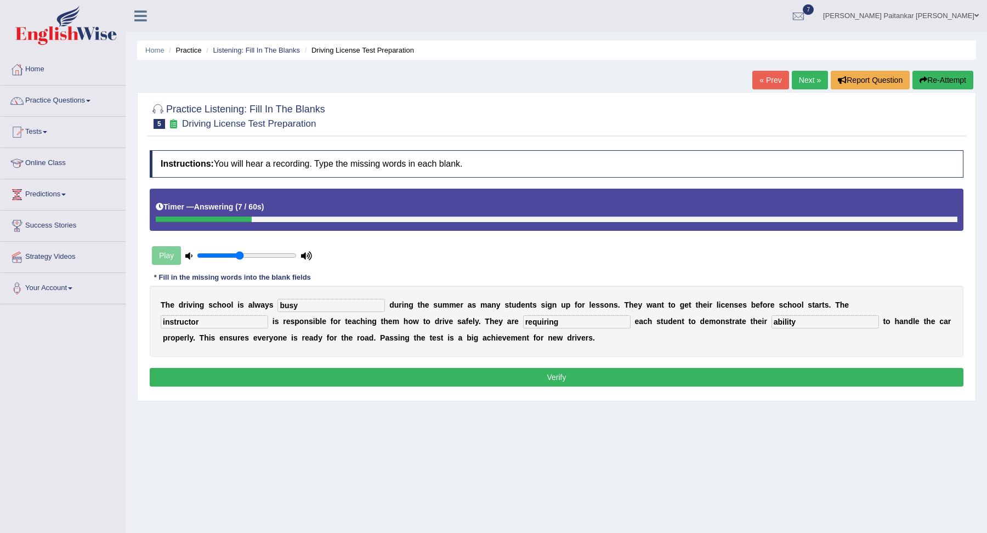
type input "instructor"
click at [594, 334] on div "T h e d r i v i n g s c h o o l i s a l w a y s busy d u r i n g t h e s u m m …" at bounding box center [556, 321] width 813 height 71
click at [658, 374] on button "Verify" at bounding box center [556, 377] width 813 height 19
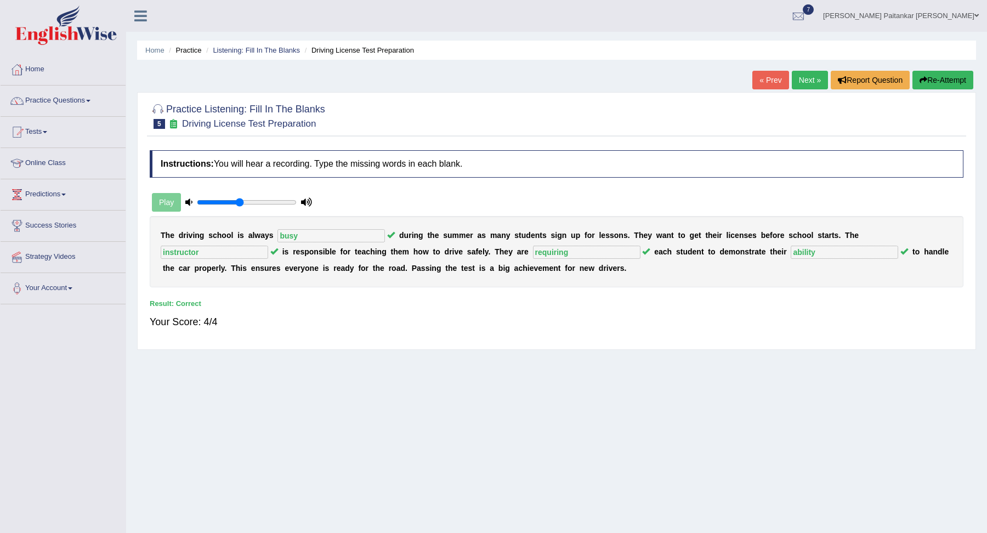
click at [822, 65] on div "Home Practice Listening: Fill In The Blanks Driving License Test Preparation « …" at bounding box center [556, 274] width 861 height 548
click at [807, 70] on div "Home Practice Listening: Fill In The Blanks Driving License Test Preparation « …" at bounding box center [556, 274] width 861 height 548
click at [807, 76] on link "Next »" at bounding box center [809, 80] width 36 height 19
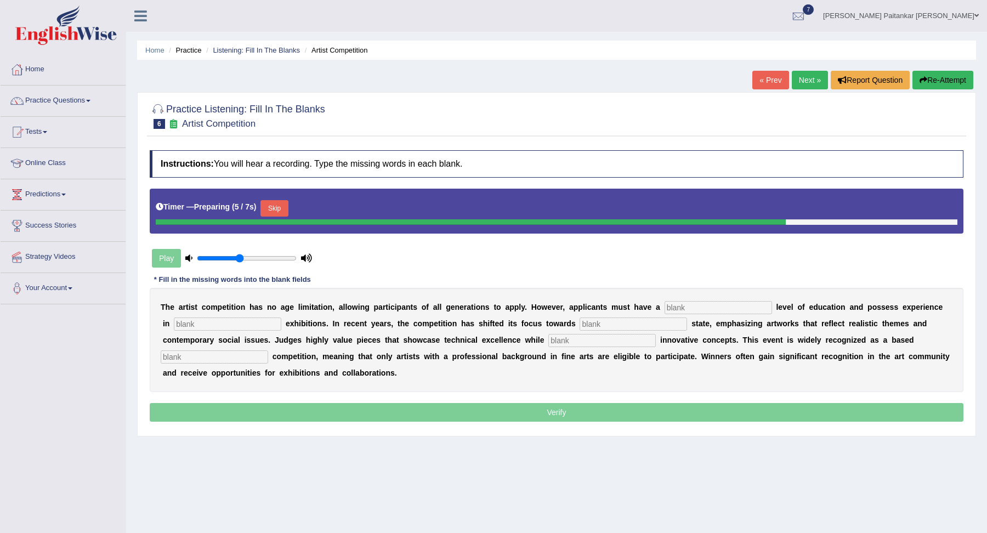
click at [287, 224] on div "Timer — Preparing ( 5 / 7s ) Skip" at bounding box center [556, 211] width 813 height 45
click at [282, 200] on button "Skip" at bounding box center [273, 208] width 27 height 16
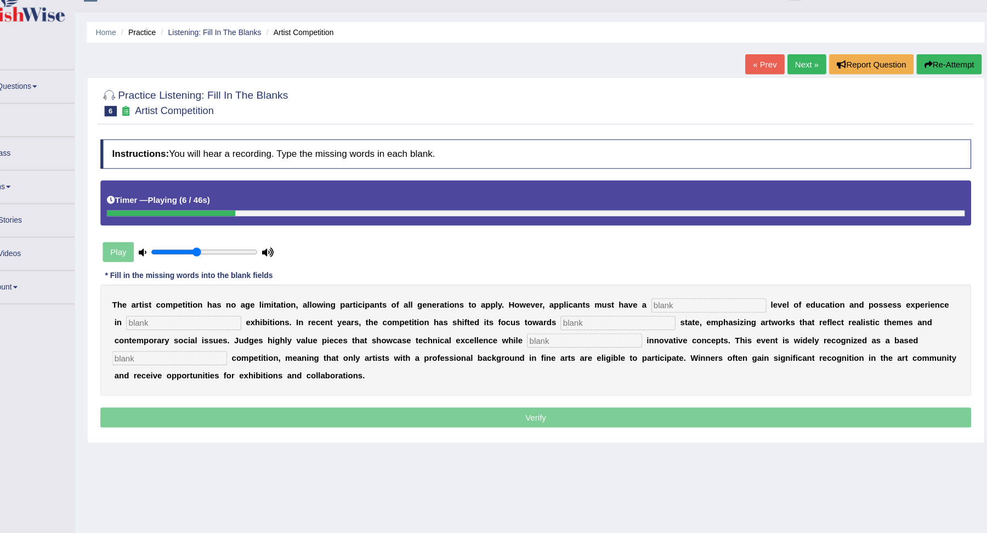
click at [675, 305] on input "text" at bounding box center [717, 305] width 107 height 13
type input "graduate"
click at [201, 318] on input "text" at bounding box center [227, 321] width 107 height 13
type input "sculpture"
click at [579, 321] on input "text" at bounding box center [632, 321] width 107 height 13
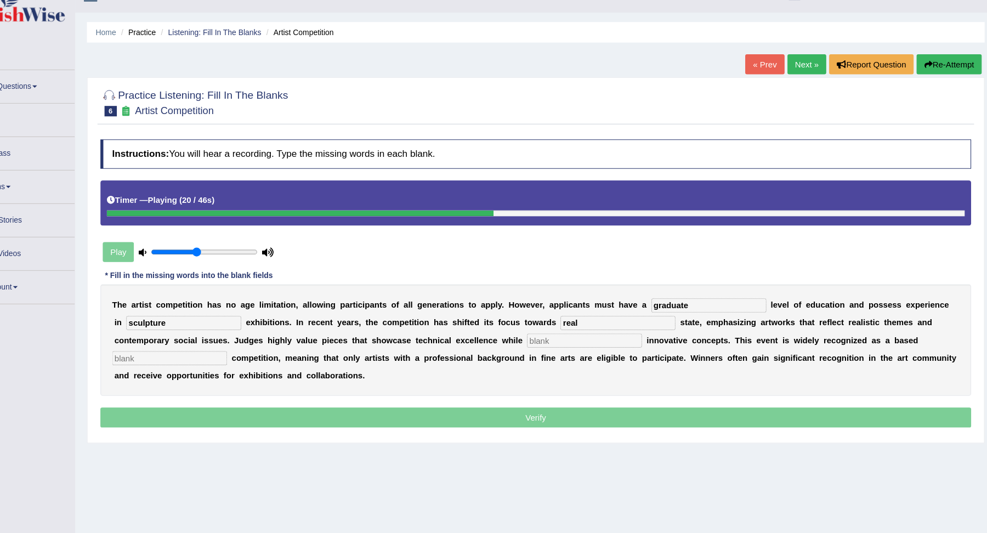
type input "real"
click at [548, 342] on input "text" at bounding box center [601, 338] width 107 height 13
click at [548, 335] on input "text" at bounding box center [601, 338] width 107 height 13
type input "incorpoitng"
click at [268, 348] on input "text" at bounding box center [214, 354] width 107 height 13
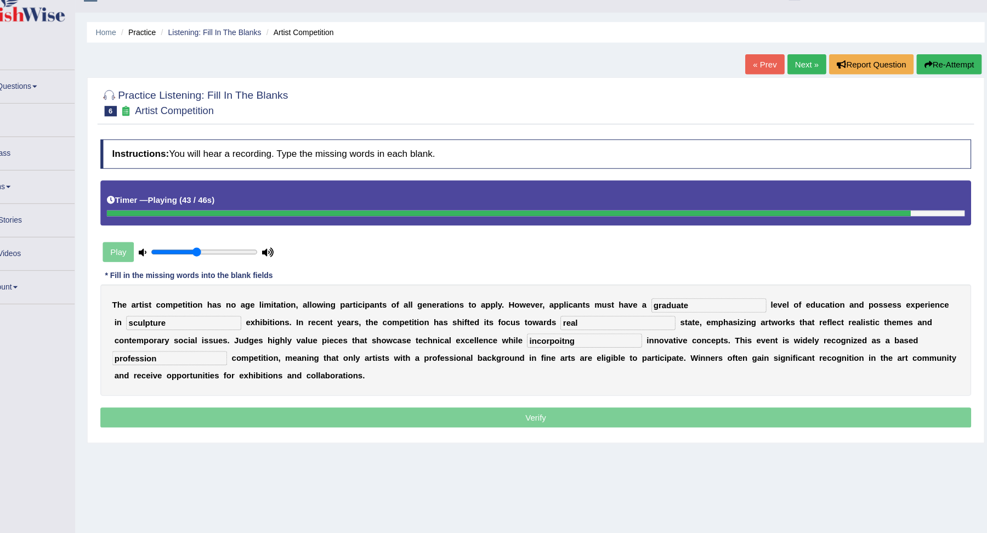
type input "profession"
click at [548, 333] on input "incorpoitng" at bounding box center [601, 338] width 107 height 13
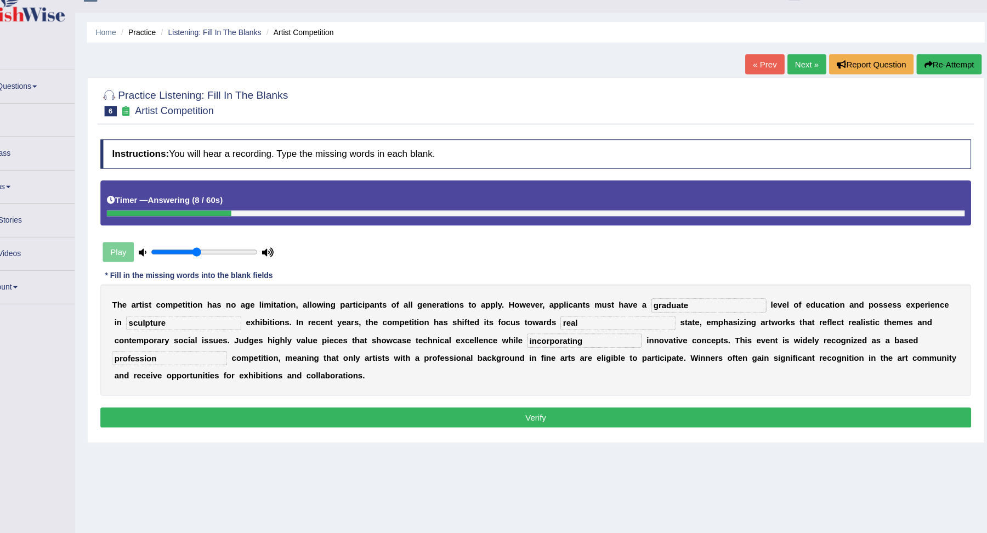
type input "incorporating"
click at [528, 405] on button "Verify" at bounding box center [556, 410] width 813 height 19
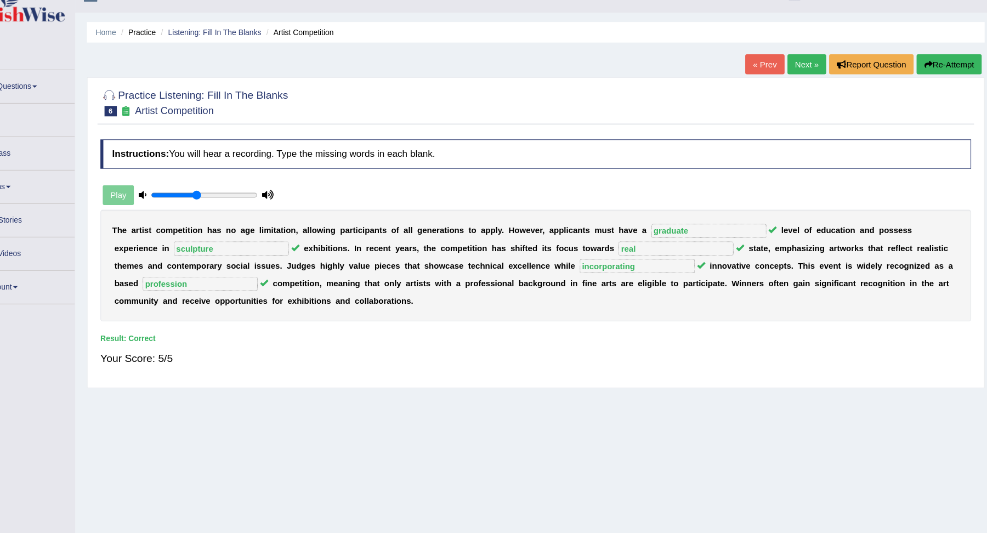
click at [793, 77] on link "Next »" at bounding box center [809, 80] width 36 height 19
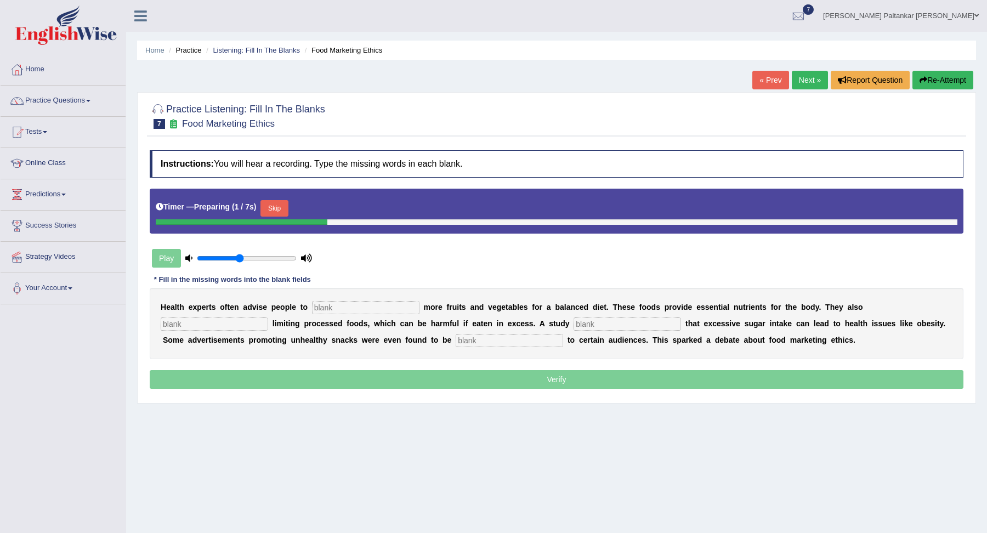
click at [286, 203] on button "Skip" at bounding box center [273, 208] width 27 height 16
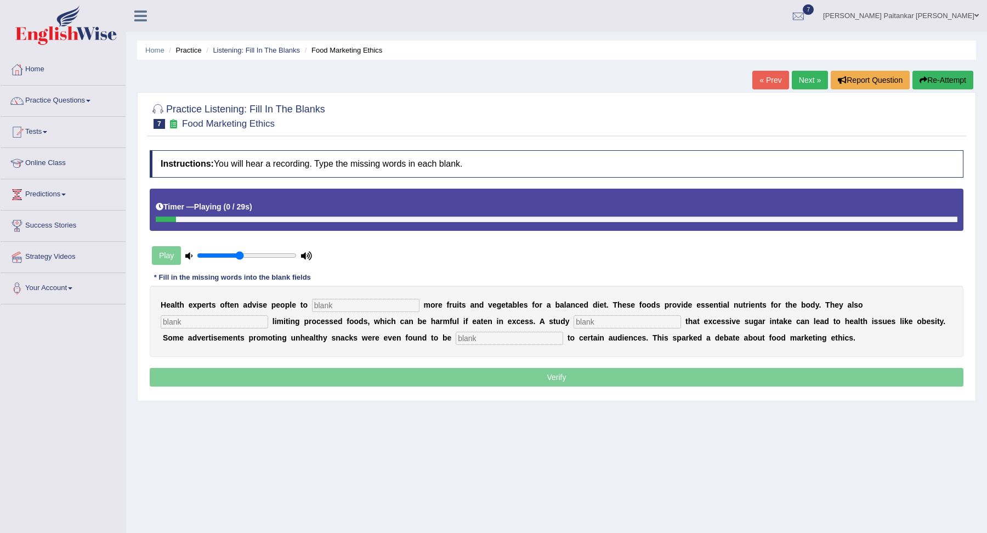
click at [337, 303] on input "text" at bounding box center [365, 305] width 107 height 13
type input "consume"
click at [268, 315] on input "text" at bounding box center [214, 321] width 107 height 13
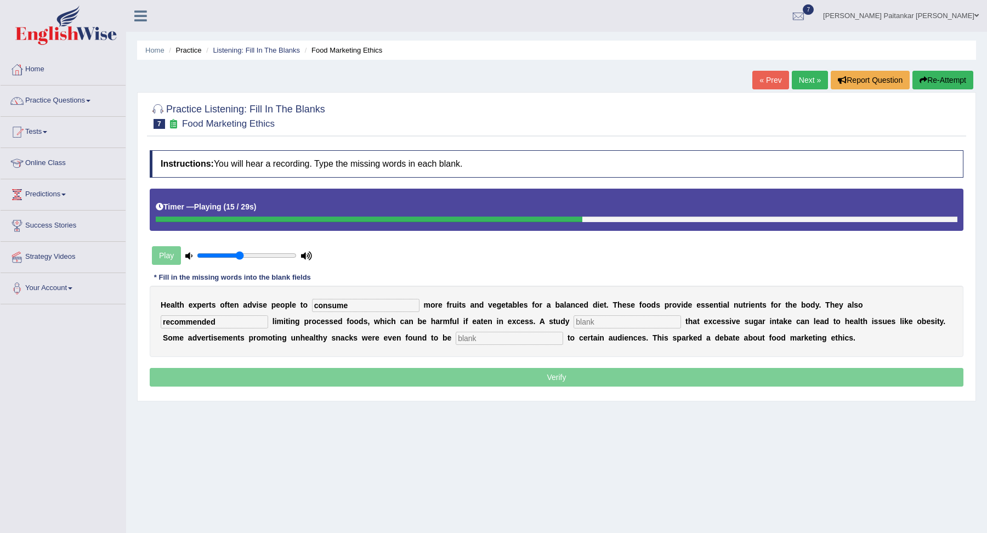
type input "recommended"
click at [573, 324] on input "text" at bounding box center [626, 321] width 107 height 13
click at [573, 321] on input "diagnosed" at bounding box center [626, 321] width 107 height 13
type input "diagnosed"
click at [455, 339] on input "text" at bounding box center [508, 338] width 107 height 13
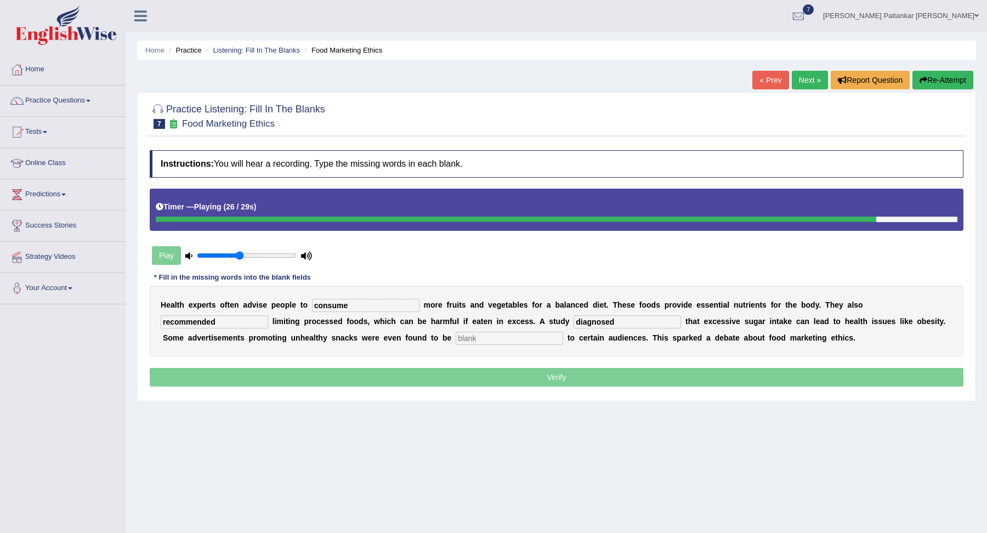
click at [455, 333] on input "text" at bounding box center [508, 338] width 107 height 13
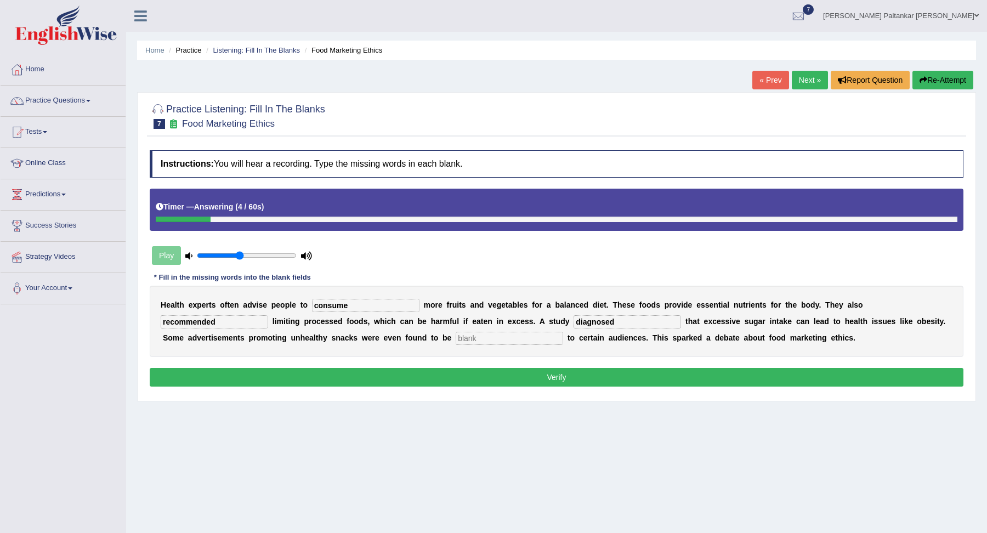
click at [345, 329] on div "H e a l t h e x p e r t s o f t e n a d v i s e p e o p l e t o consume m o r e…" at bounding box center [556, 321] width 813 height 71
click at [455, 335] on input "text" at bounding box center [508, 338] width 107 height 13
click at [965, 88] on button "Re-Attempt" at bounding box center [942, 80] width 61 height 19
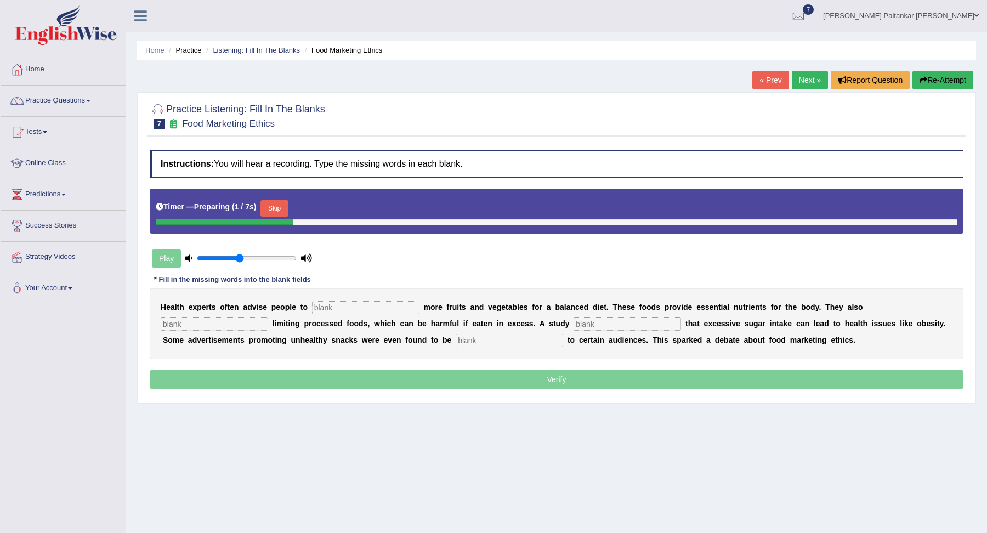
click at [275, 209] on button "Skip" at bounding box center [273, 208] width 27 height 16
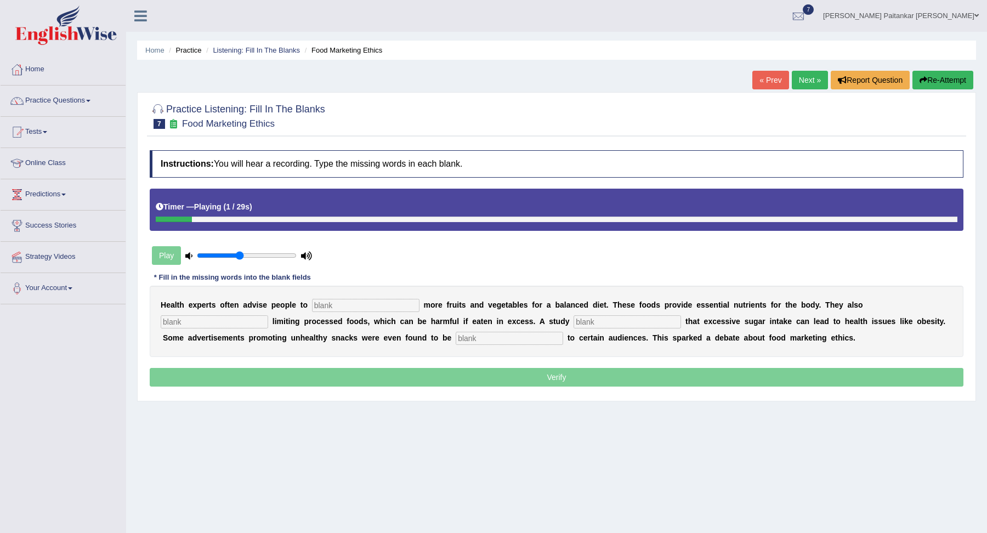
click at [335, 305] on input "text" at bounding box center [365, 305] width 107 height 13
type input "consume"
click at [268, 315] on input "text" at bounding box center [214, 321] width 107 height 13
type input "e"
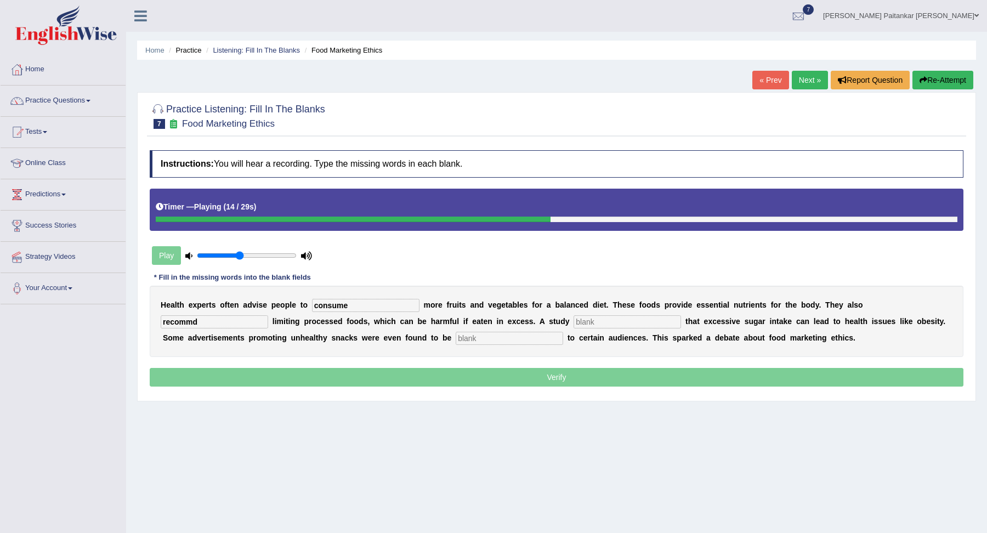
type input "recommd"
click at [573, 317] on input "text" at bounding box center [626, 321] width 107 height 13
type input "diagnosed"
click at [455, 341] on input "text" at bounding box center [508, 338] width 107 height 13
type input "e"
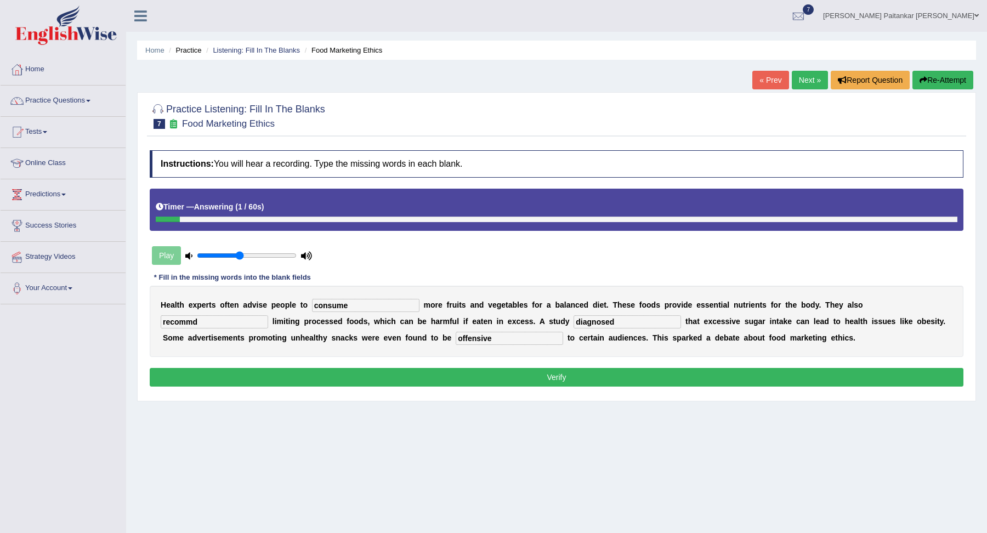
type input "offensive"
click at [268, 315] on input "recommd" at bounding box center [214, 321] width 107 height 13
type input "recommended"
click at [589, 380] on button "Verify" at bounding box center [556, 377] width 813 height 19
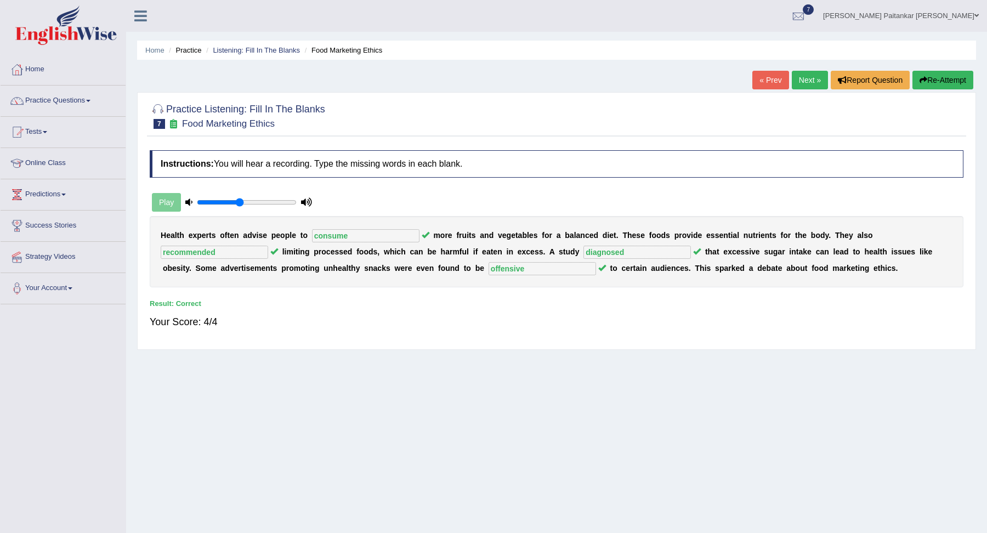
click at [808, 67] on div "Home Practice Listening: Fill In The Blanks Food Marketing Ethics « Prev Next »…" at bounding box center [556, 274] width 861 height 548
click at [799, 82] on link "Next »" at bounding box center [809, 80] width 36 height 19
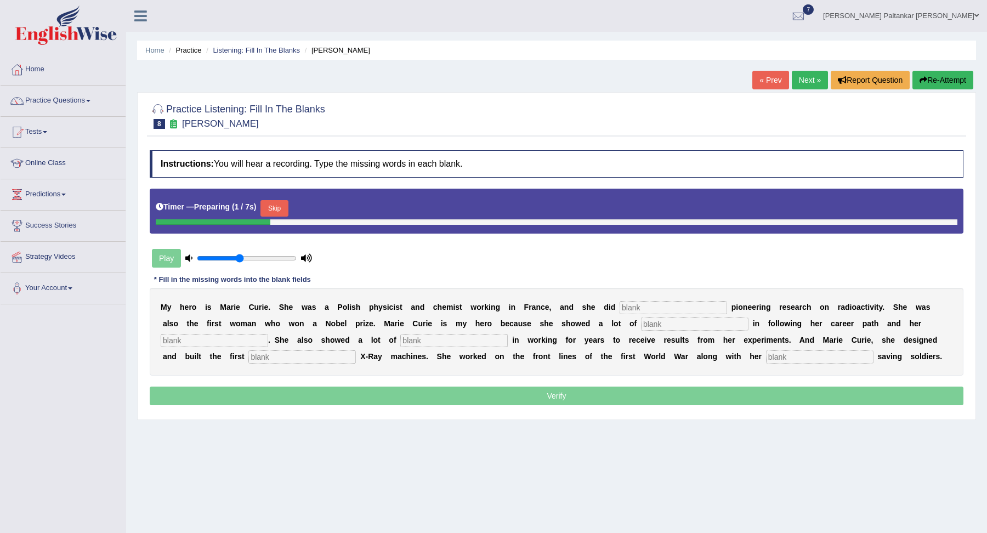
click at [284, 209] on button "Skip" at bounding box center [273, 208] width 27 height 16
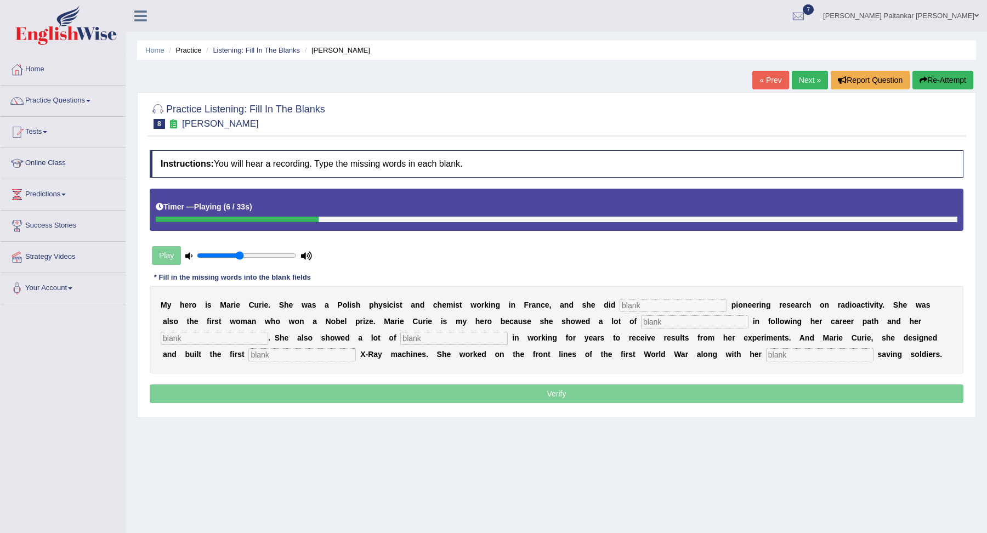
click at [657, 305] on input "text" at bounding box center [672, 305] width 107 height 13
type input "conduct"
click at [653, 326] on input "text" at bounding box center [694, 321] width 107 height 13
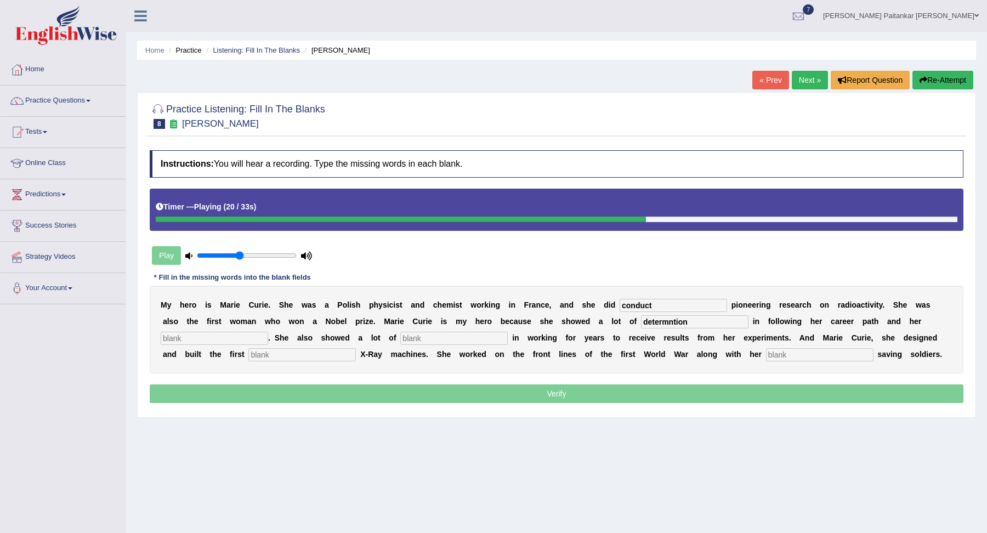
type input "determntion"
click at [189, 347] on div "M y h e r o i s M a r i e C u r i e . S h e w a s a P o l i s h p h y s i c i s…" at bounding box center [556, 330] width 813 height 88
click at [406, 338] on input "text" at bounding box center [453, 338] width 107 height 13
type input "patiece"
click at [248, 351] on input "text" at bounding box center [301, 354] width 107 height 13
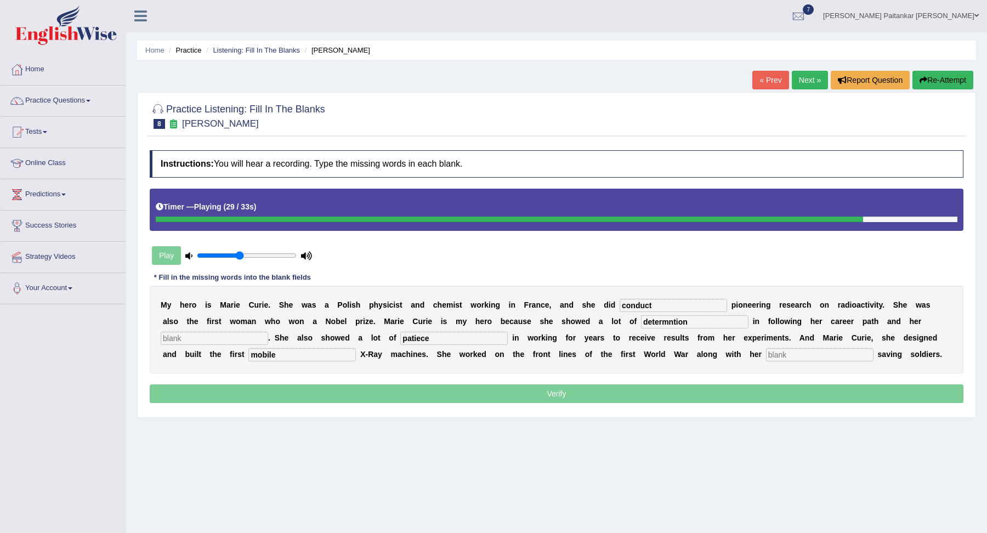
type input "mobile"
click at [178, 337] on input "text" at bounding box center [214, 338] width 107 height 13
type input "passion"
click at [766, 354] on input "text" at bounding box center [819, 354] width 107 height 13
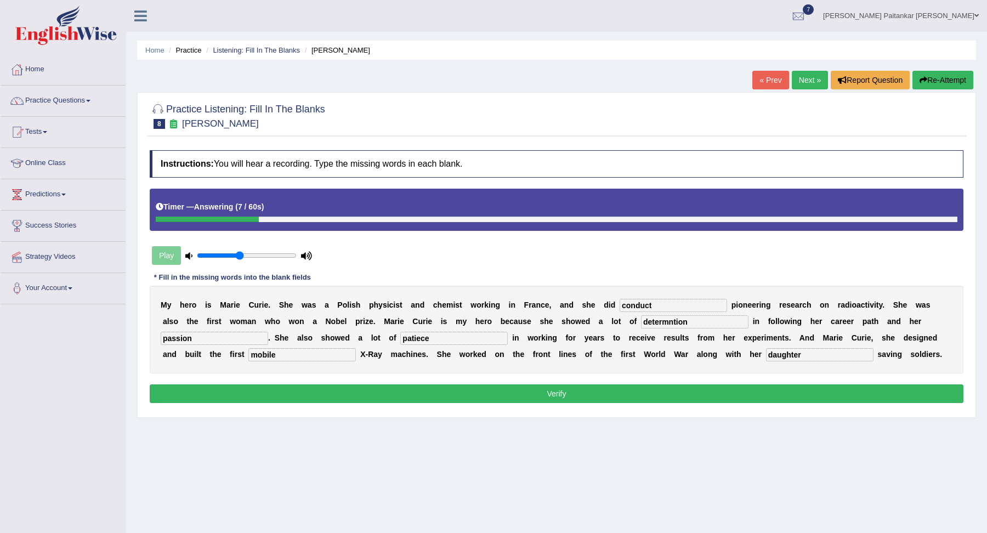
type input "daughter"
click at [647, 321] on input "determntion" at bounding box center [694, 321] width 107 height 13
click at [656, 320] on input "determintion" at bounding box center [694, 321] width 107 height 13
type input "determination"
click at [713, 396] on button "Verify" at bounding box center [556, 393] width 813 height 19
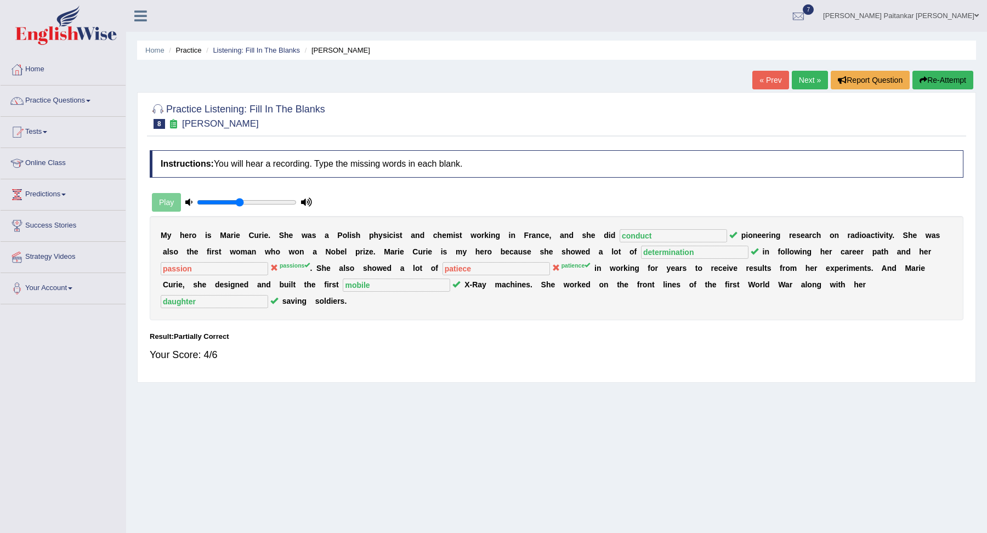
click at [811, 87] on link "Next »" at bounding box center [809, 80] width 36 height 19
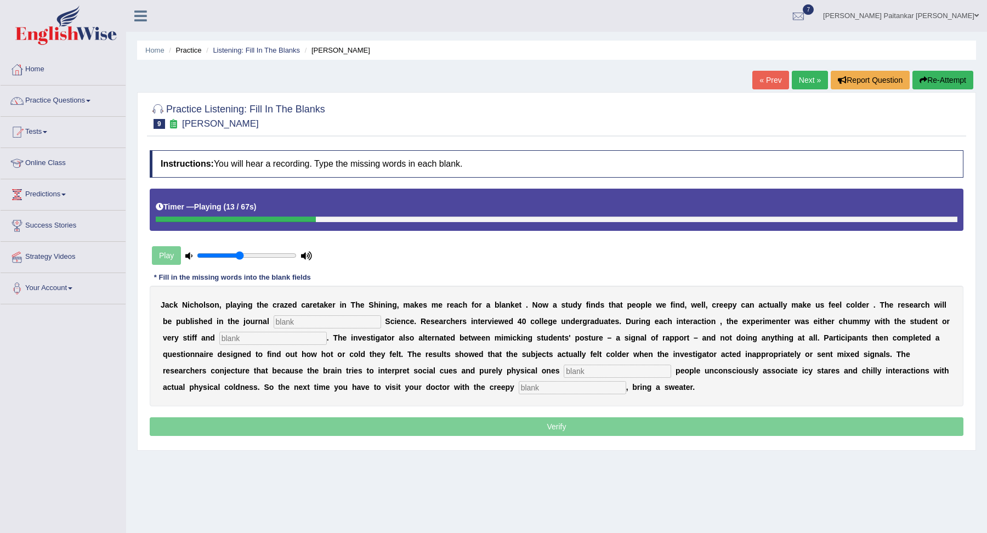
click at [308, 320] on input "text" at bounding box center [327, 321] width 107 height 13
type input "psychological"
click at [255, 343] on div "J a c k N i c h o l s o n , p l a y i n g t h e c r a z e d c a r e t a k e r i…" at bounding box center [556, 346] width 813 height 121
click at [250, 334] on input "text" at bounding box center [272, 338] width 107 height 13
type input "professional"
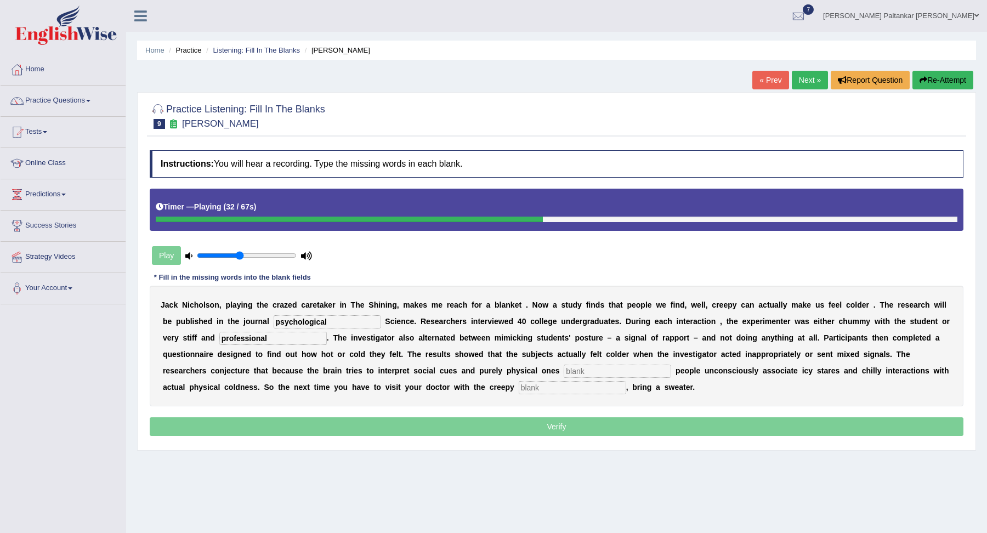
click at [576, 373] on input "text" at bounding box center [616, 370] width 107 height 13
click at [609, 375] on input "text" at bounding box center [616, 370] width 107 height 13
click at [605, 372] on input "text" at bounding box center [616, 370] width 107 height 13
click at [579, 375] on input "text" at bounding box center [616, 370] width 107 height 13
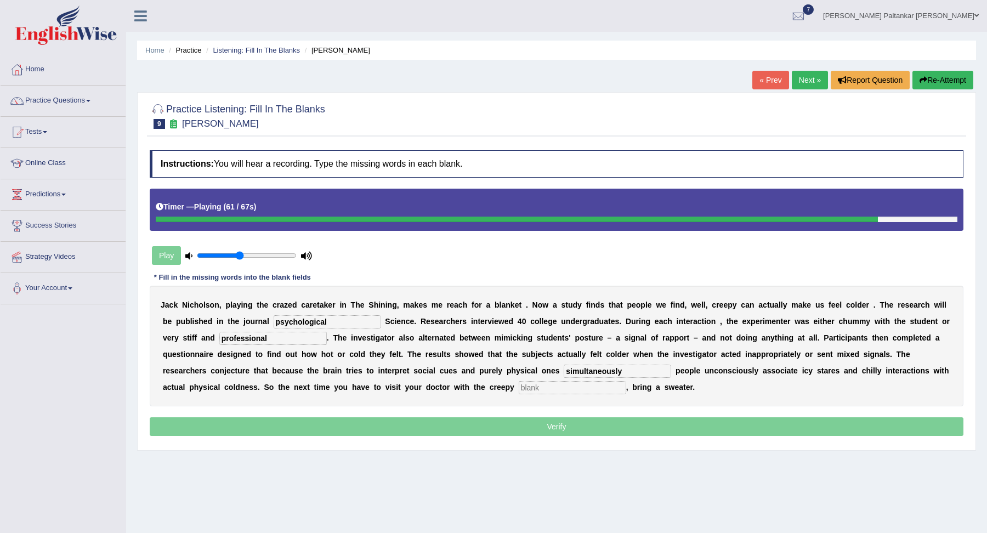
type input "simultaneously"
click at [560, 382] on input "text" at bounding box center [572, 387] width 107 height 13
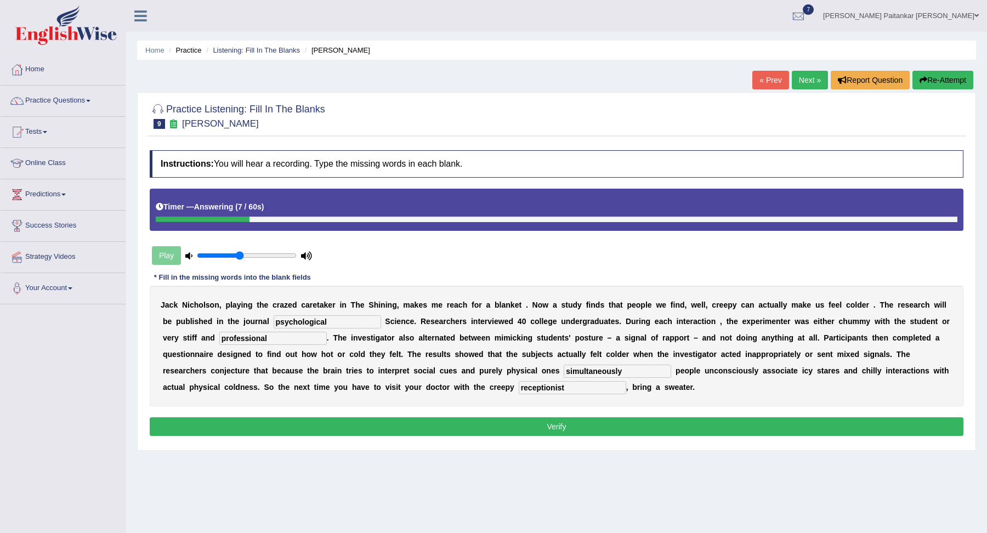
type input "receptionist"
click at [586, 430] on button "Verify" at bounding box center [556, 426] width 813 height 19
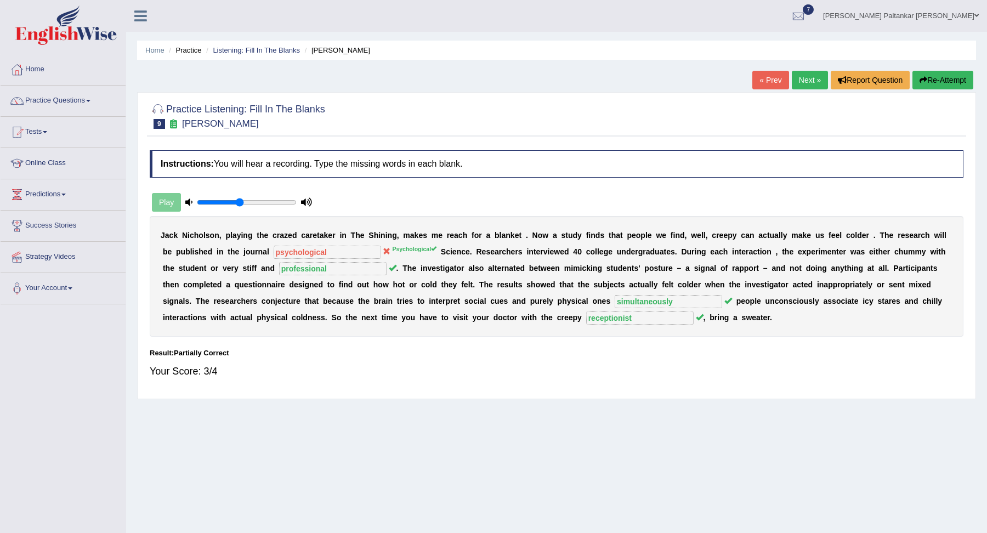
click at [307, 258] on div "J a c k N i c h o l s o n , p l a y i n g t h e c r a z e d c a r e t a k e r i…" at bounding box center [556, 276] width 813 height 121
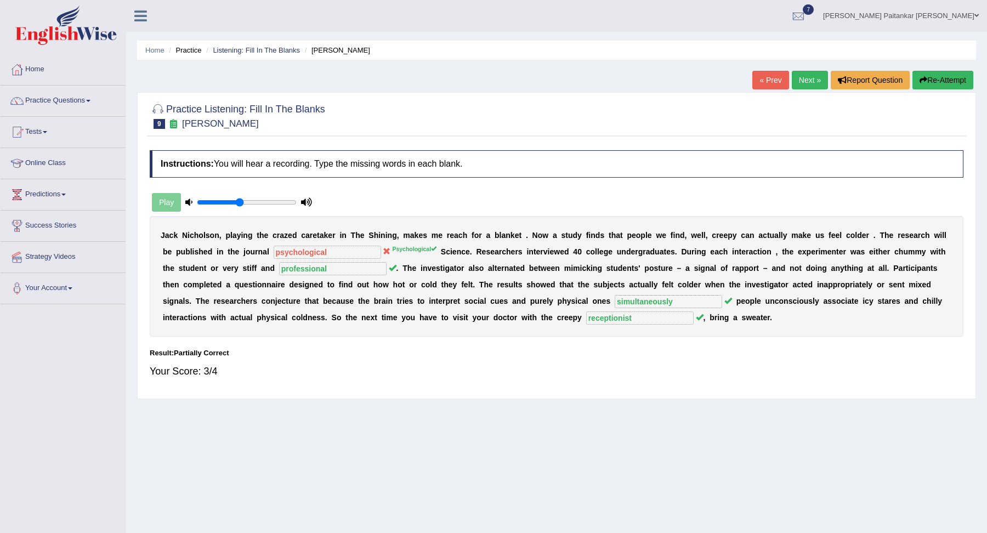
click at [307, 258] on div "J a c k N i c h o l s o n , p l a y i n g t h e c r a z e d c a r e t a k e r i…" at bounding box center [556, 276] width 813 height 121
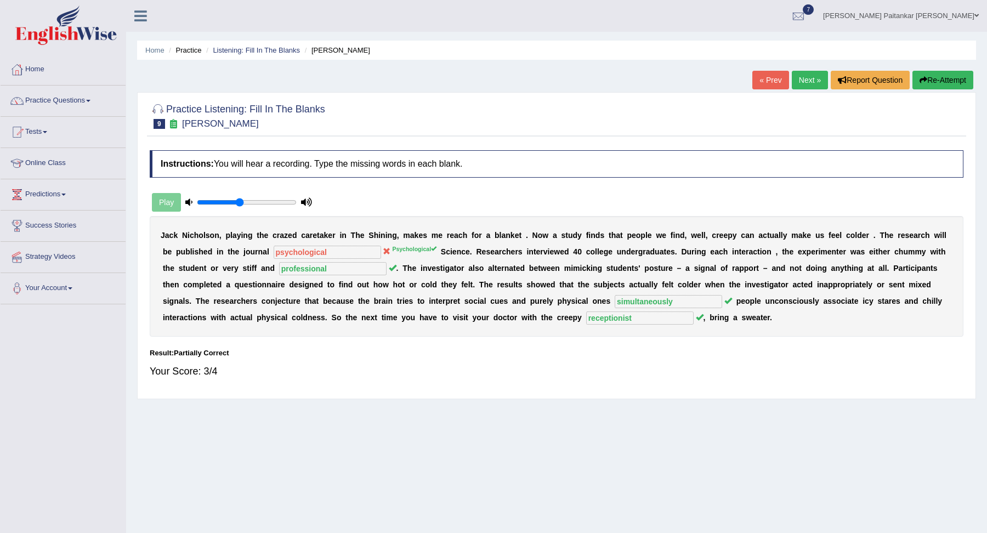
click at [307, 258] on div "J a c k N i c h o l s o n , p l a y i n g t h e c r a z e d c a r e t a k e r i…" at bounding box center [556, 276] width 813 height 121
click at [820, 76] on link "Next »" at bounding box center [809, 80] width 36 height 19
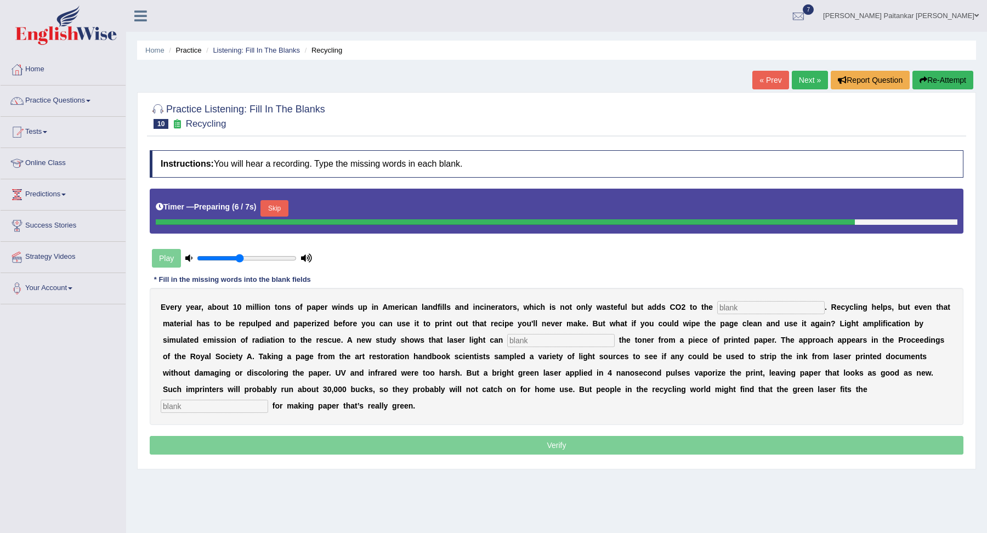
click at [749, 311] on input "text" at bounding box center [770, 307] width 107 height 13
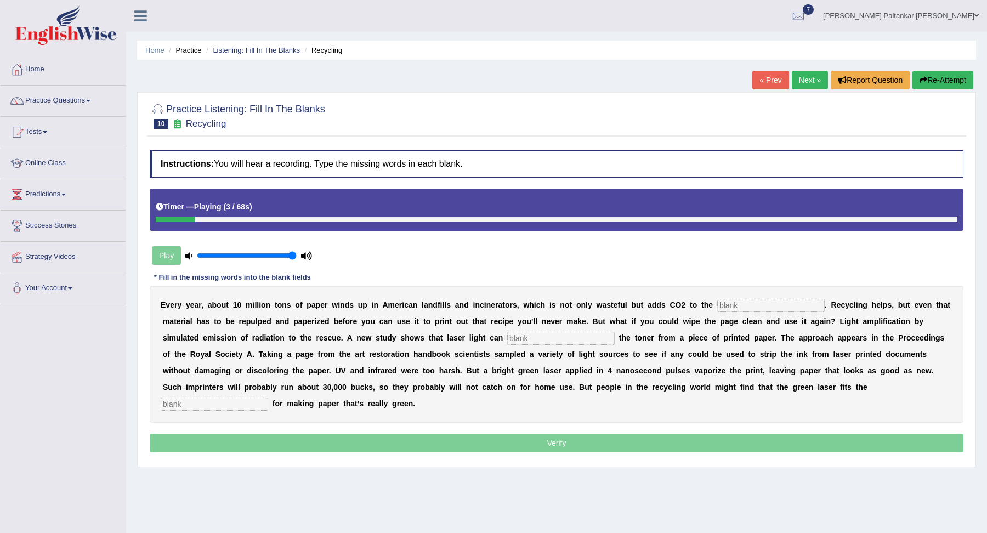
drag, startPoint x: 260, startPoint y: 255, endPoint x: 334, endPoint y: 267, distance: 74.4
type input "1"
click at [297, 260] on input "range" at bounding box center [247, 255] width 100 height 9
click at [717, 305] on input "text" at bounding box center [770, 305] width 107 height 13
type input "atmosphere"
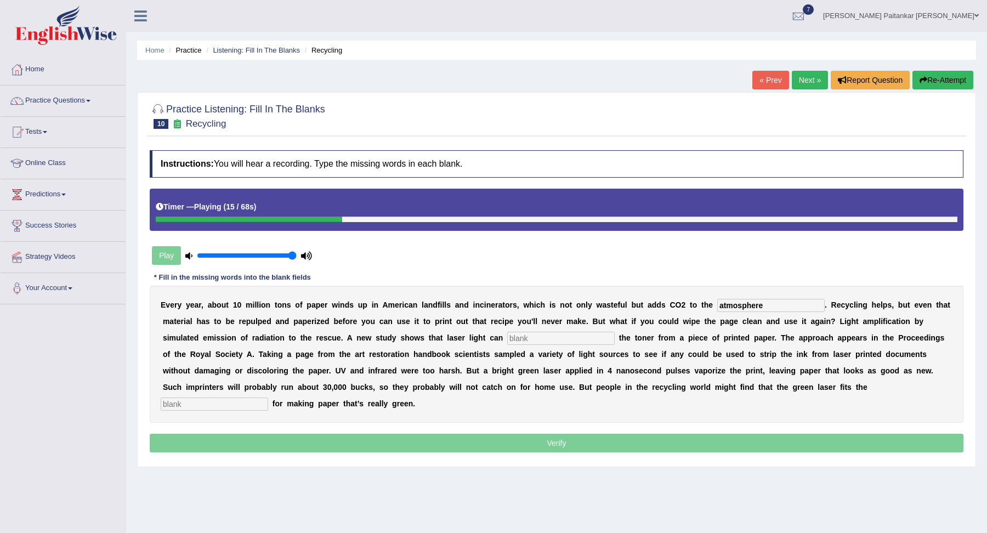
click at [556, 343] on input "text" at bounding box center [560, 338] width 107 height 13
type input "erase"
click at [880, 374] on div "E v e r y y e a r , a b o u t 1 0 m i l l i o n t o n s o f p a p e r w i n d s…" at bounding box center [556, 354] width 813 height 137
click at [268, 397] on input "text" at bounding box center [214, 403] width 107 height 13
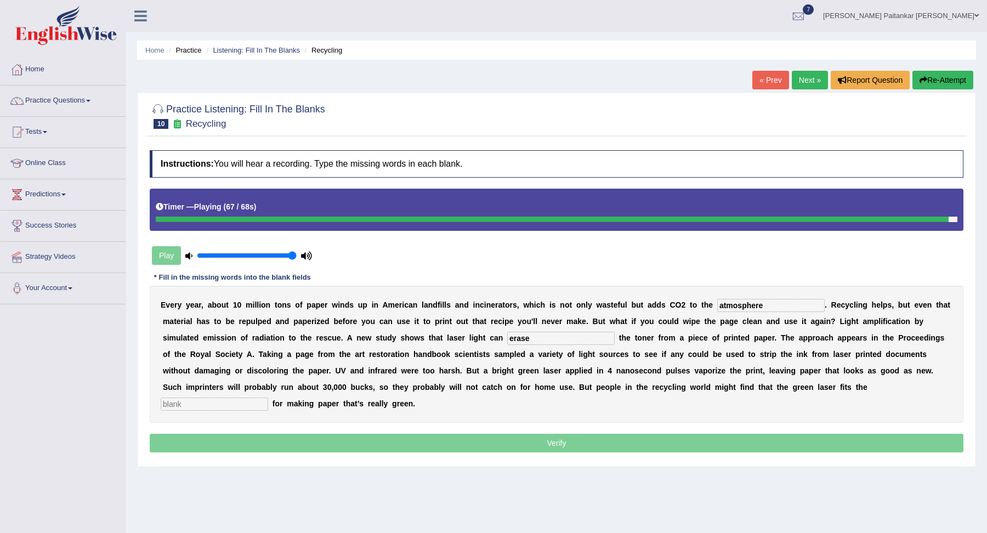
click at [268, 397] on input "text" at bounding box center [214, 403] width 107 height 13
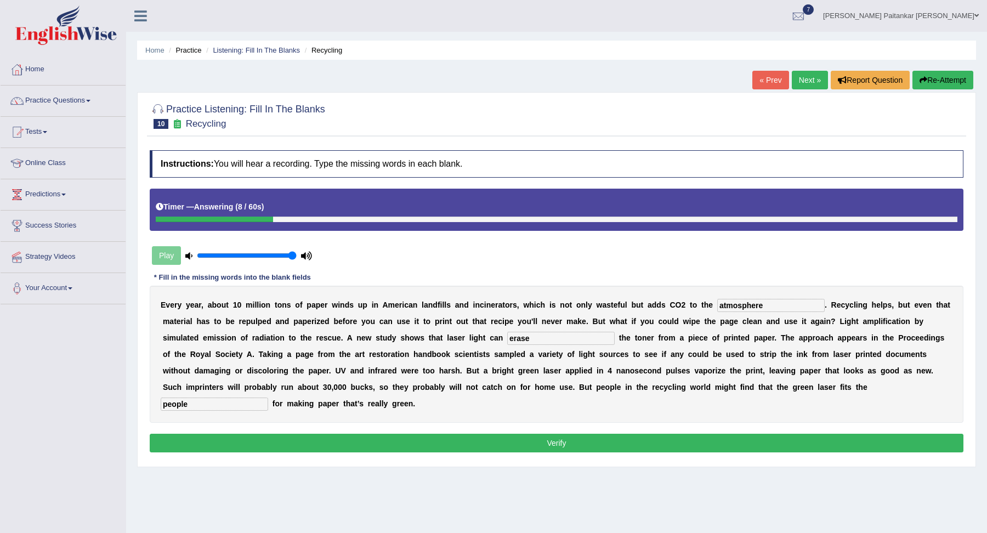
type input "people"
click at [820, 447] on button "Verify" at bounding box center [556, 443] width 813 height 19
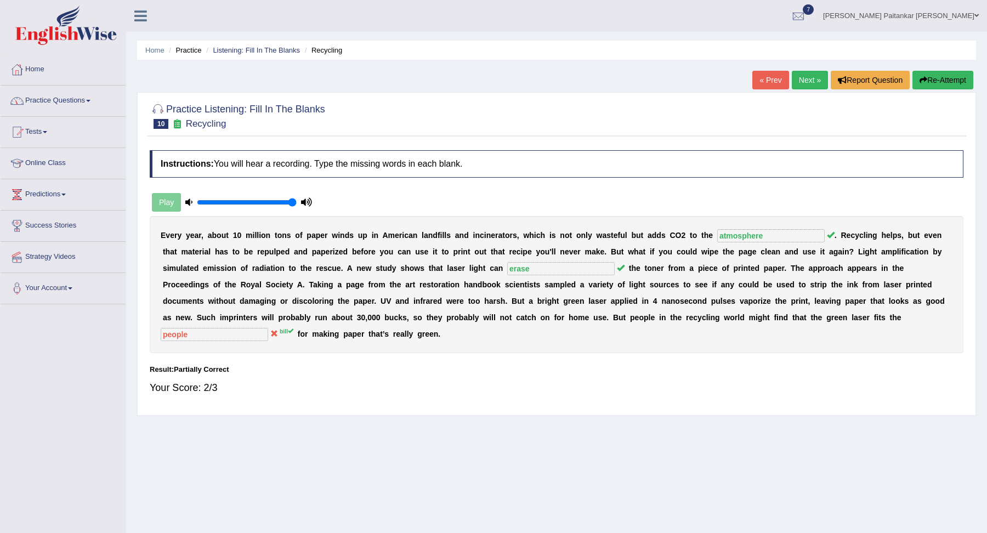
click at [83, 99] on link "Practice Questions" at bounding box center [63, 99] width 125 height 27
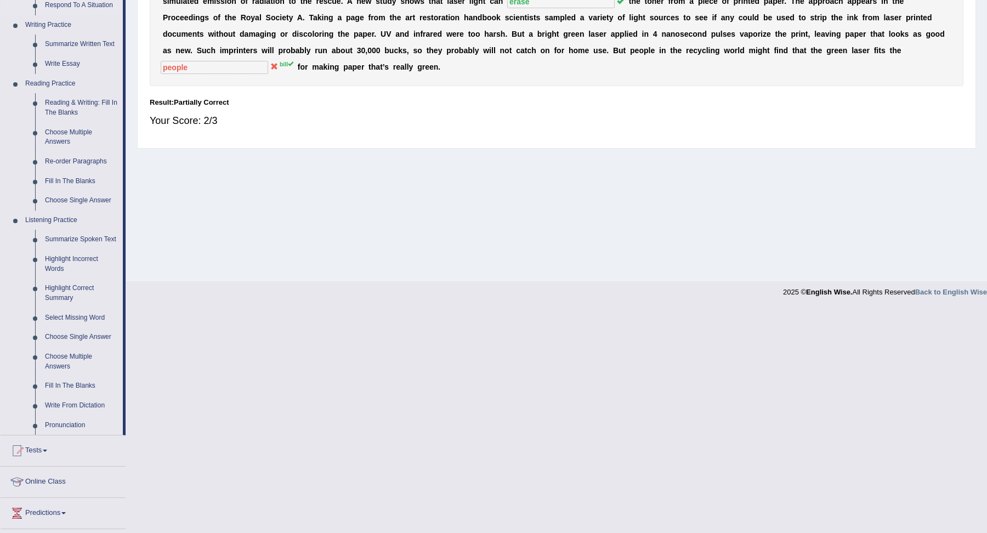
scroll to position [276, 0]
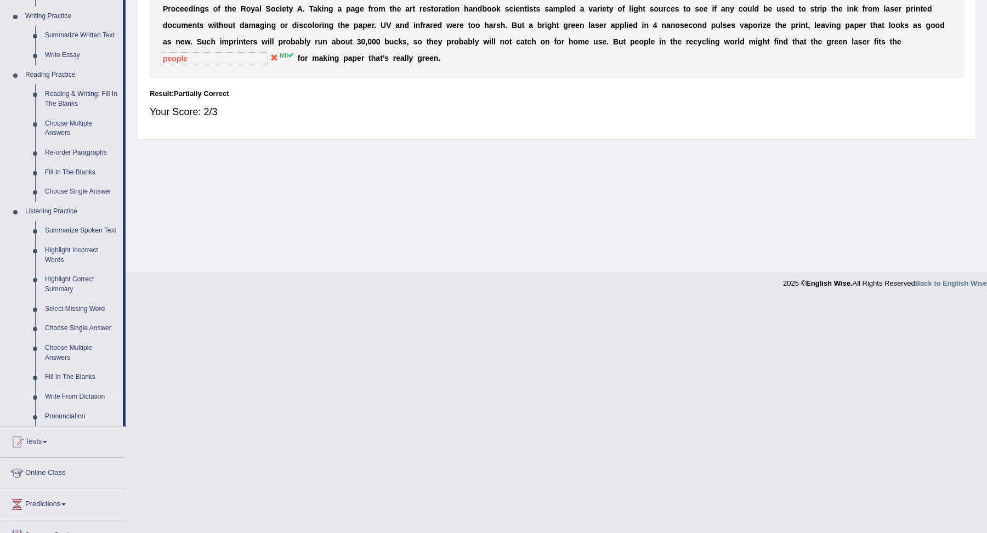
click at [80, 407] on link "Write From Dictation" at bounding box center [81, 397] width 83 height 20
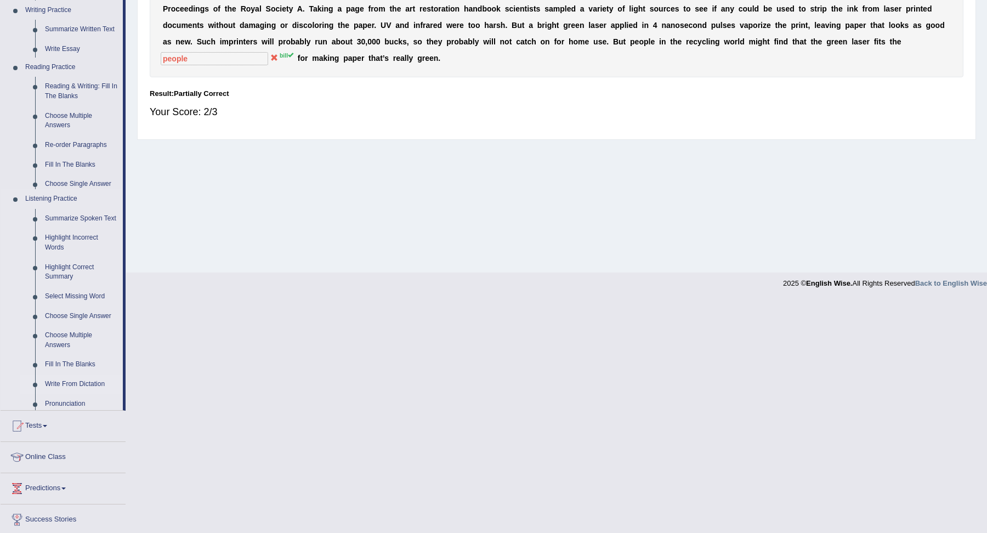
scroll to position [42, 0]
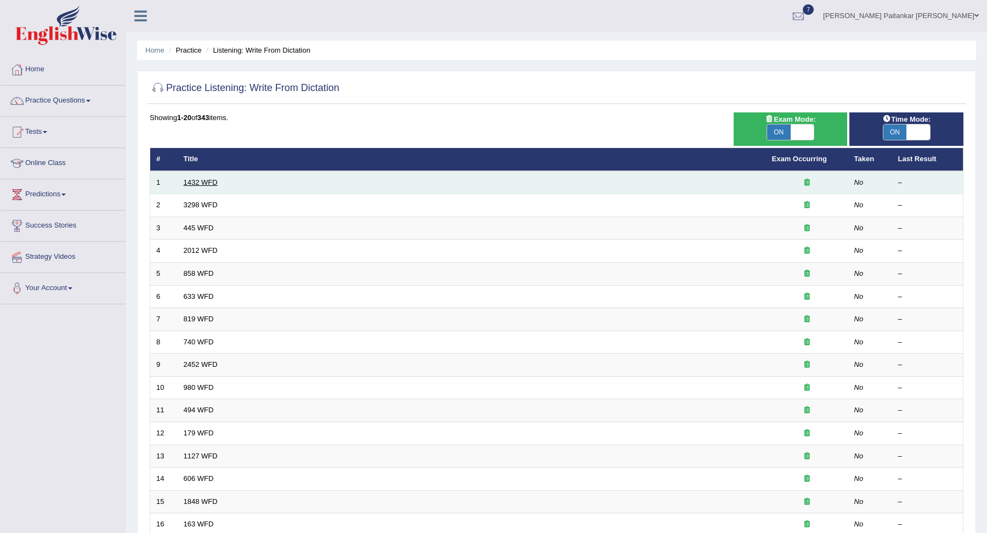
click at [192, 180] on link "1432 WFD" at bounding box center [201, 182] width 34 height 8
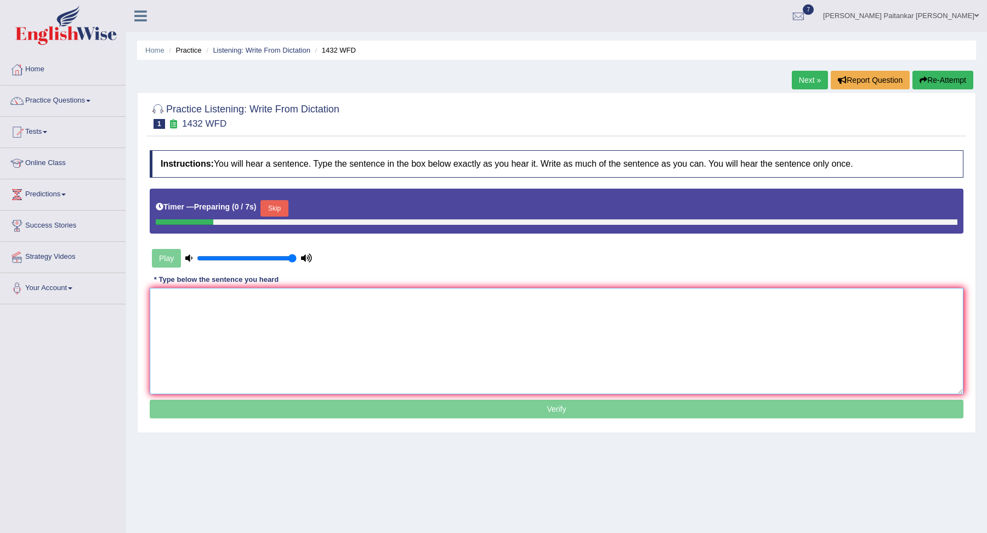
click at [212, 304] on textarea at bounding box center [556, 341] width 813 height 106
click at [279, 212] on button "Skip" at bounding box center [273, 208] width 27 height 16
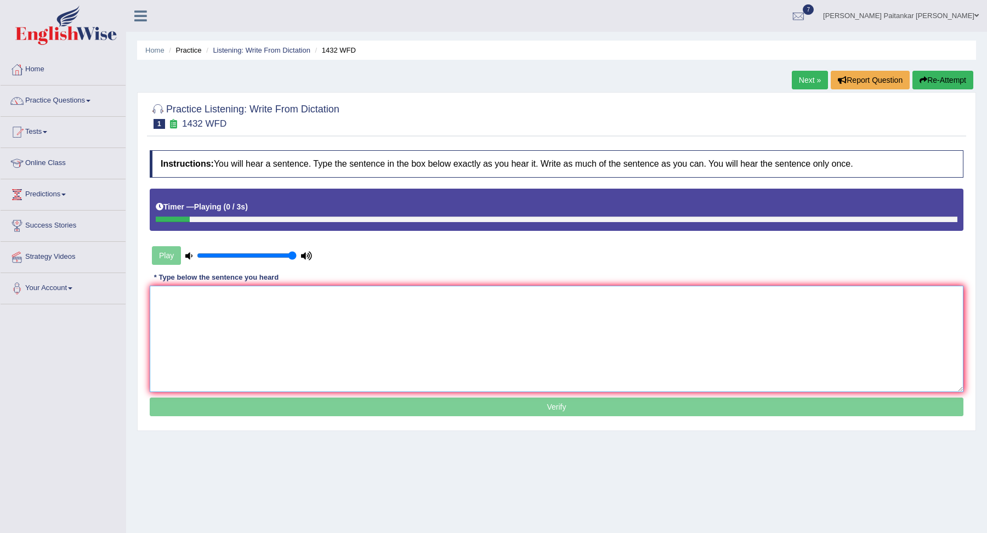
click at [223, 305] on textarea at bounding box center [556, 339] width 813 height 106
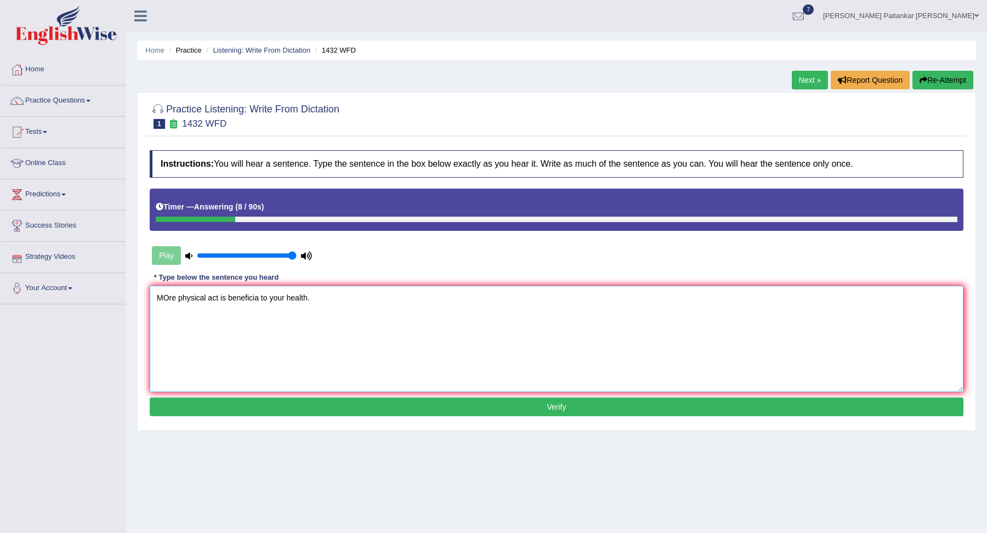
click at [167, 292] on textarea "MOre physical act is beneficia to your health." at bounding box center [556, 339] width 813 height 106
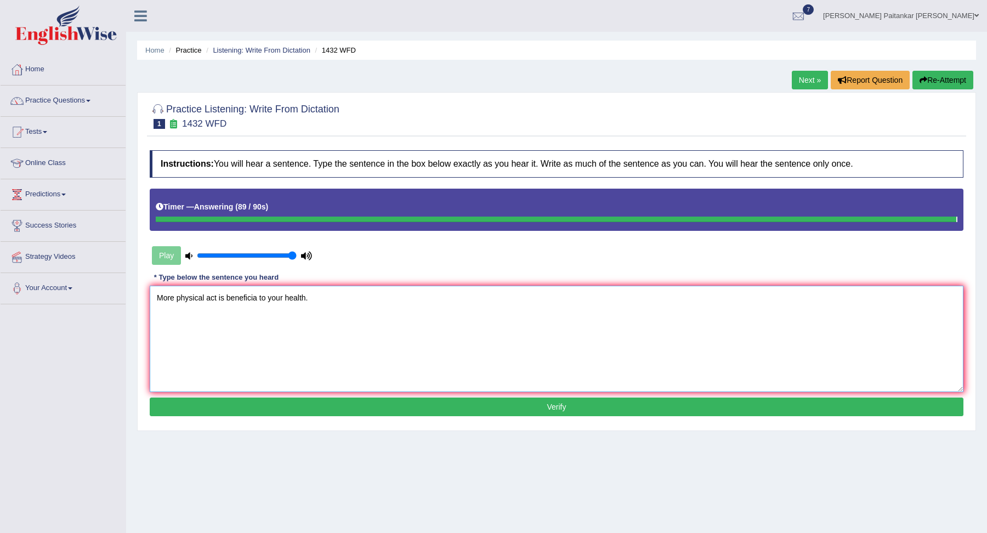
type textarea "More physical act is beneficia to your health."
